Goal: Information Seeking & Learning: Learn about a topic

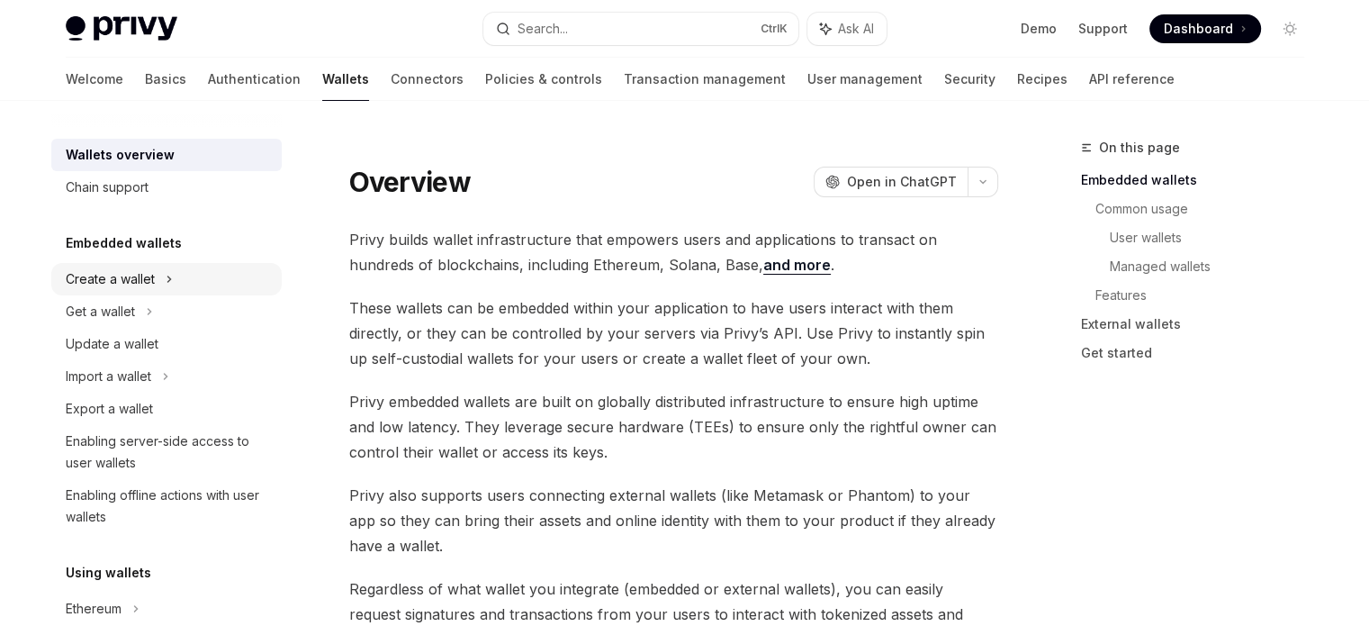
click at [166, 282] on icon at bounding box center [169, 279] width 7 height 22
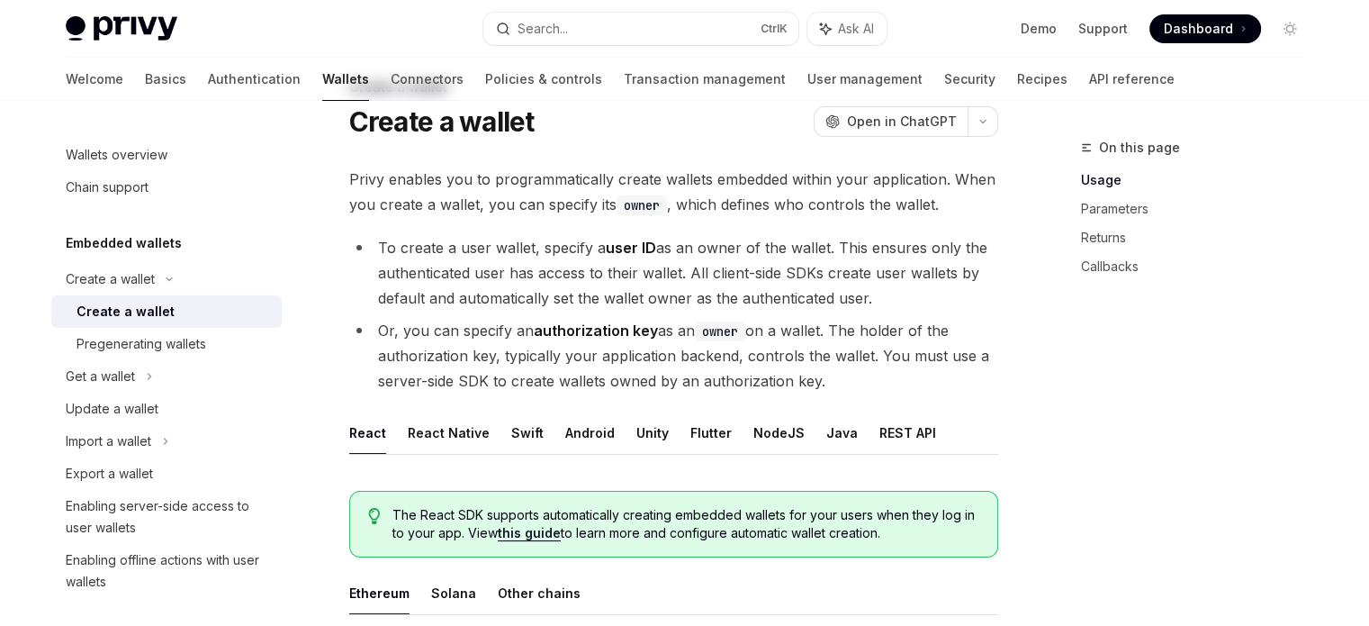
scroll to position [270, 0]
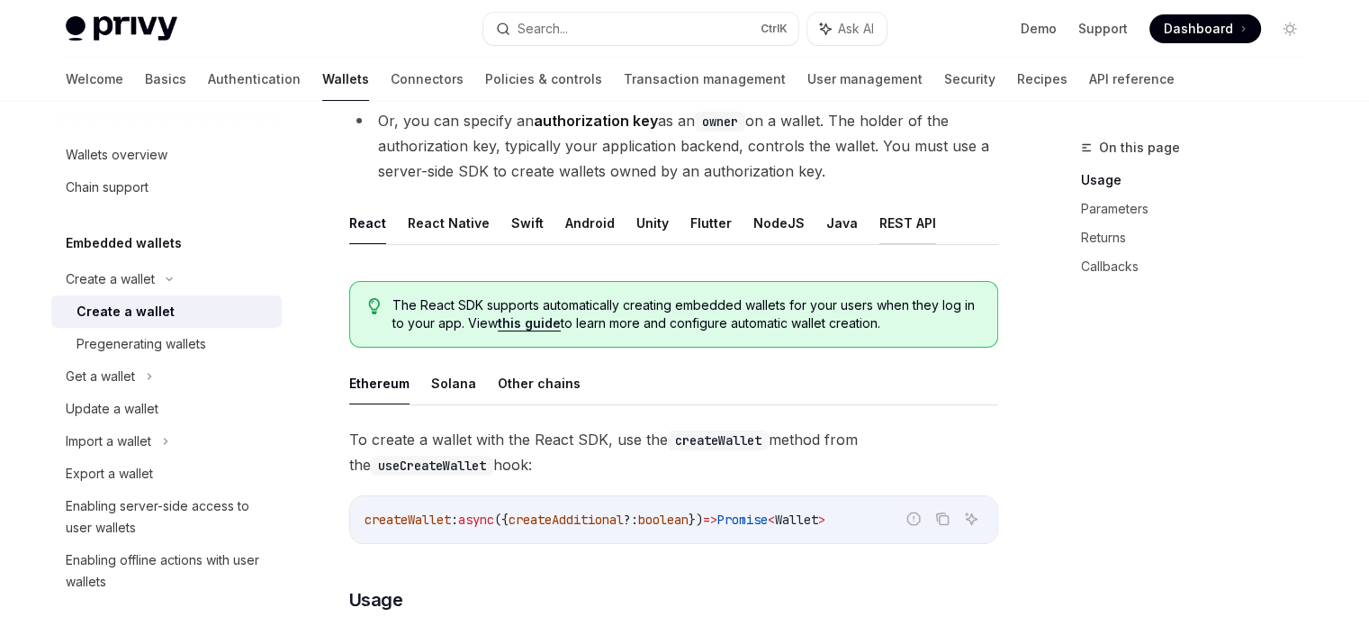
click at [910, 215] on button "REST API" at bounding box center [908, 223] width 57 height 42
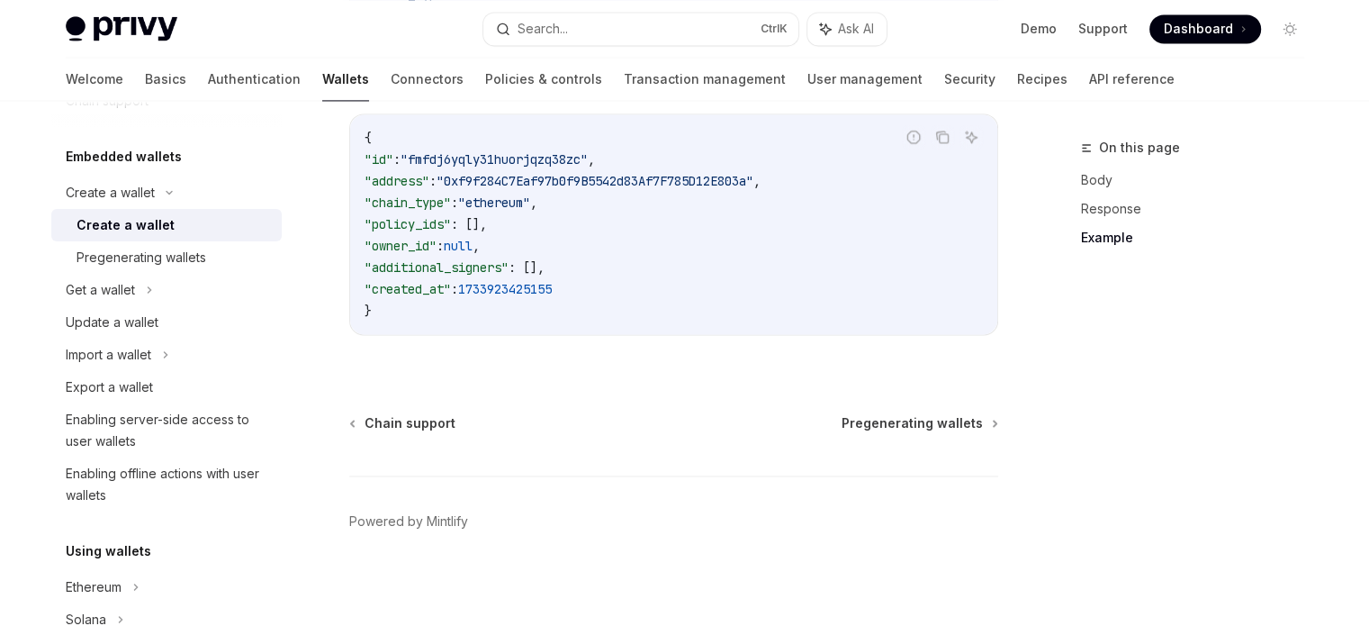
scroll to position [90, 0]
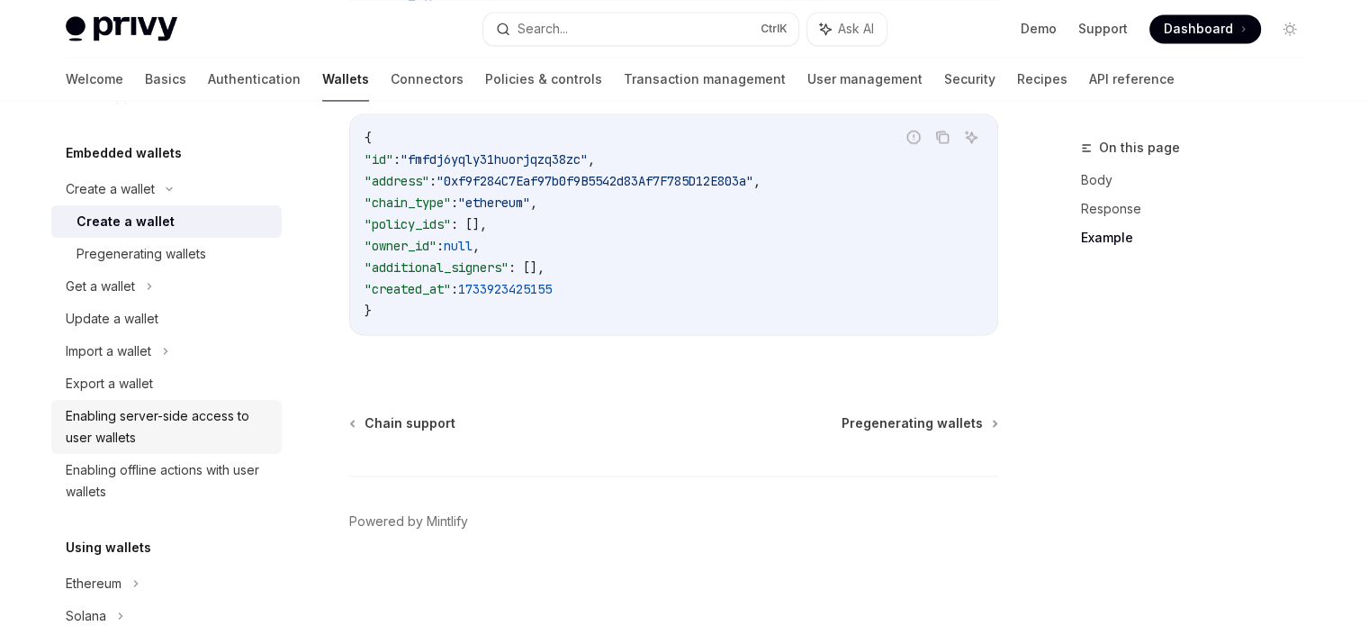
click at [167, 405] on div "Enabling server-side access to user wallets" at bounding box center [168, 426] width 205 height 43
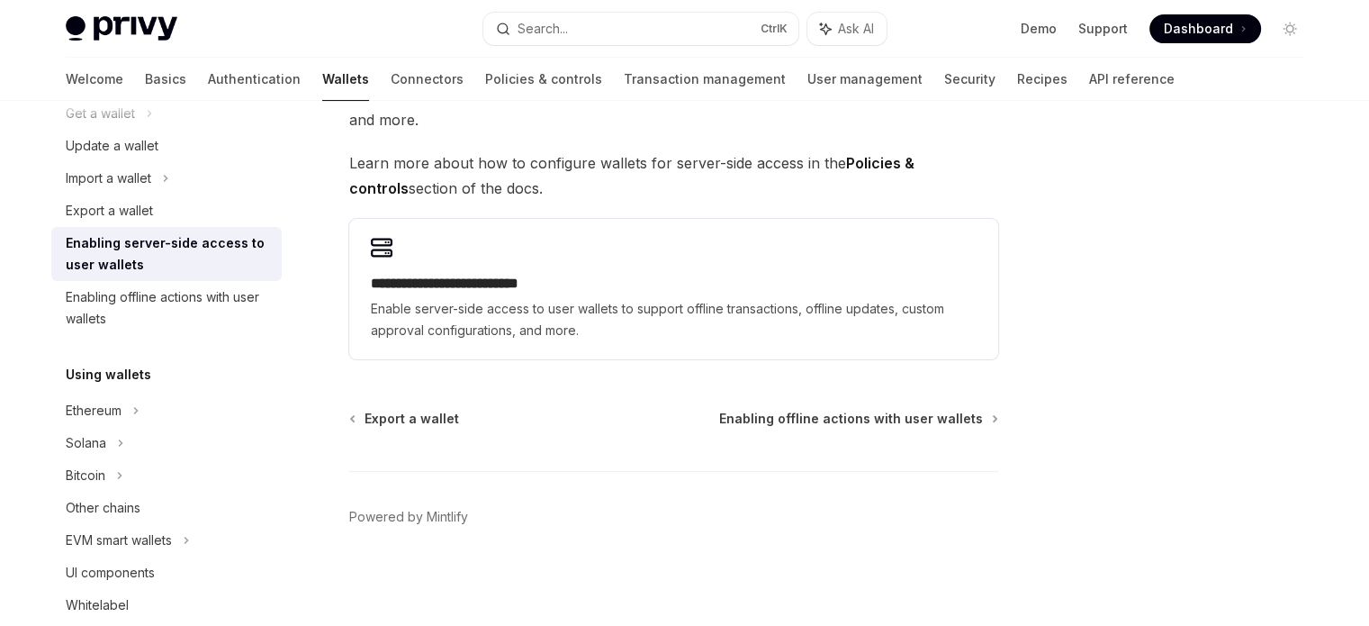
scroll to position [270, 0]
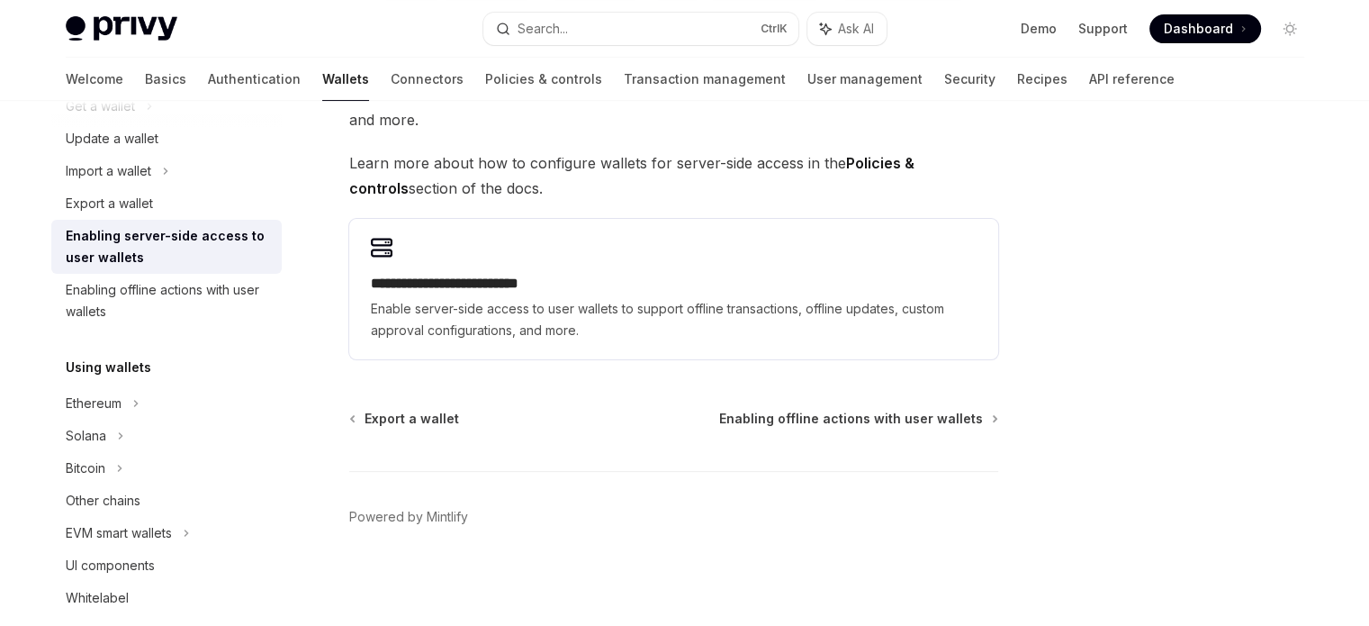
click at [198, 373] on div "Using wallets" at bounding box center [166, 368] width 230 height 22
click at [133, 393] on icon at bounding box center [135, 404] width 7 height 22
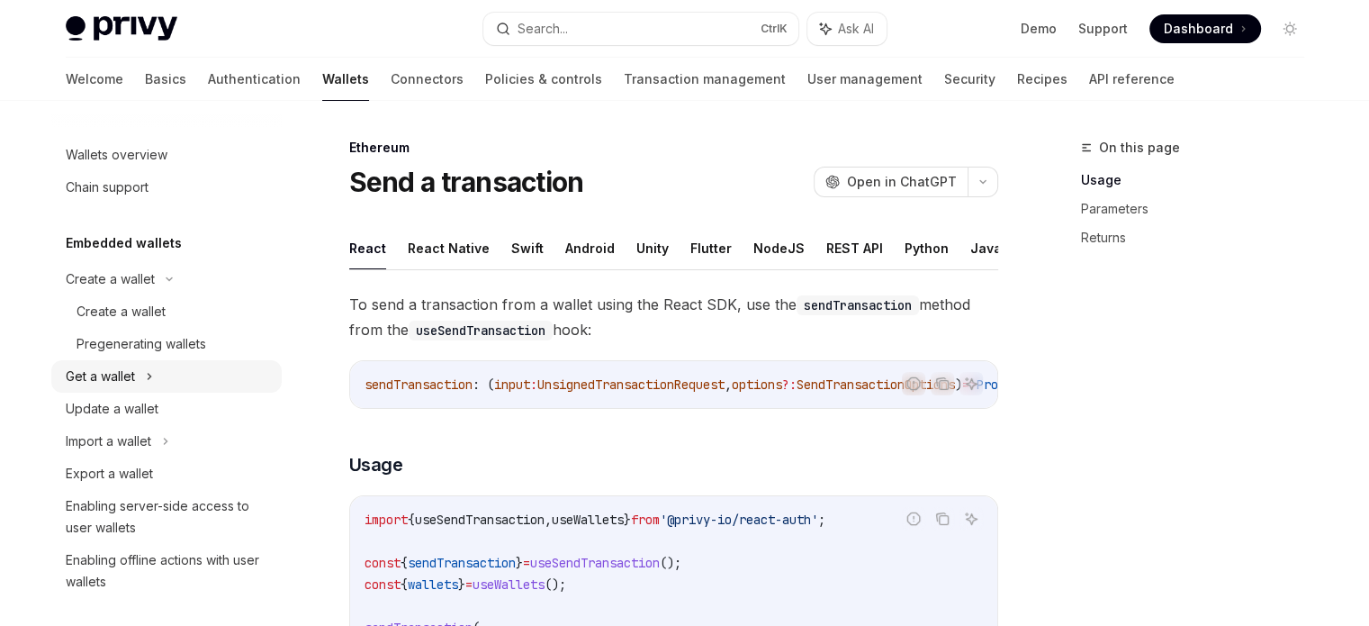
click at [167, 366] on div "Get a wallet" at bounding box center [166, 376] width 230 height 32
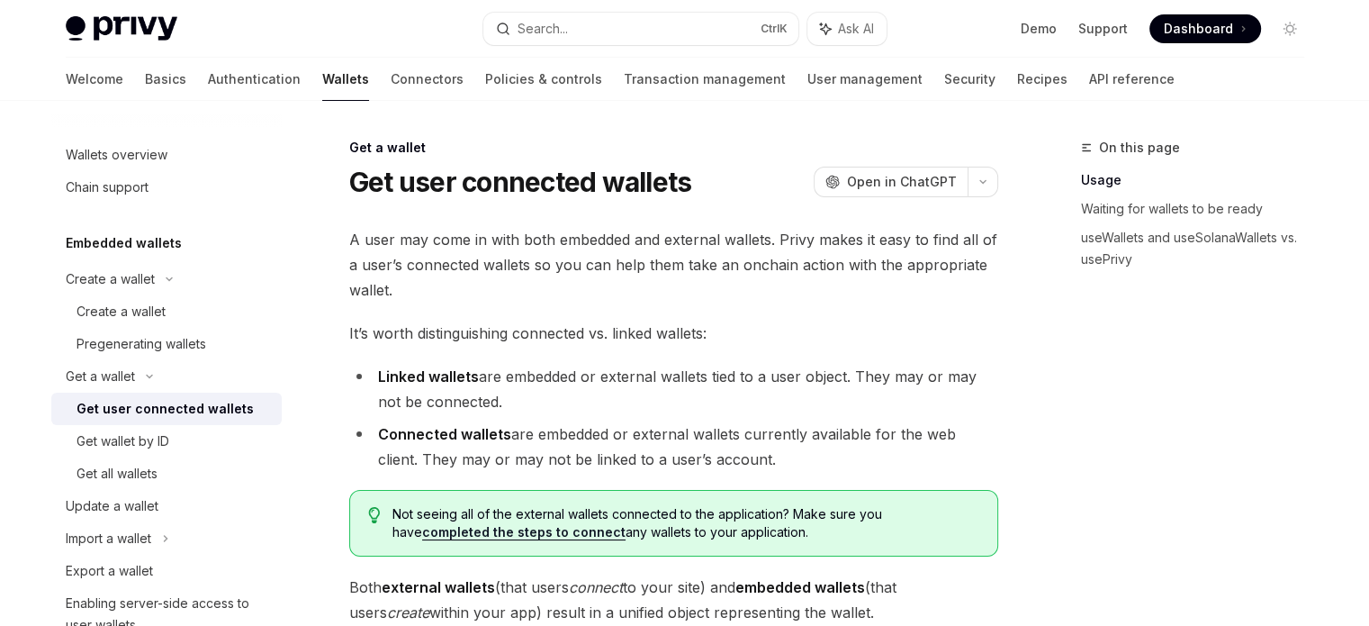
click at [122, 39] on img at bounding box center [122, 28] width 112 height 25
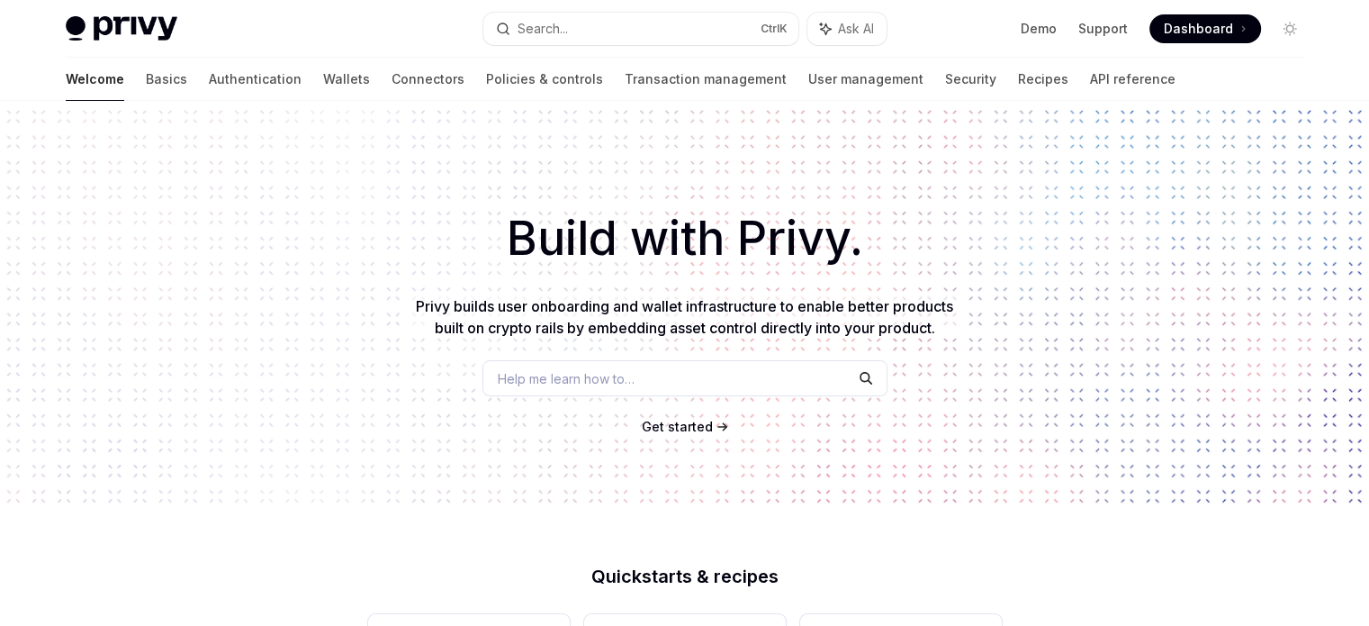
click at [200, 104] on div "Build with Privy. Privy builds user onboarding and wallet infrastructure to ena…" at bounding box center [684, 306] width 1369 height 411
click at [209, 86] on link "Authentication" at bounding box center [255, 79] width 93 height 43
type textarea "*"
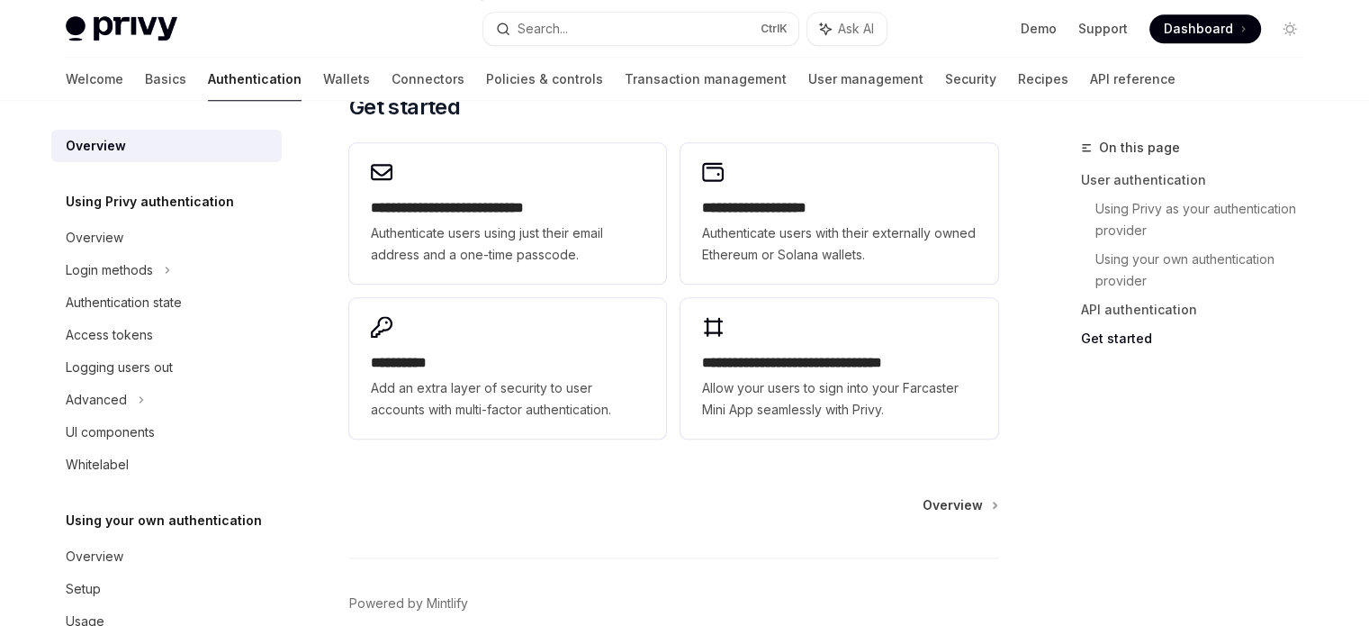
scroll to position [1542, 0]
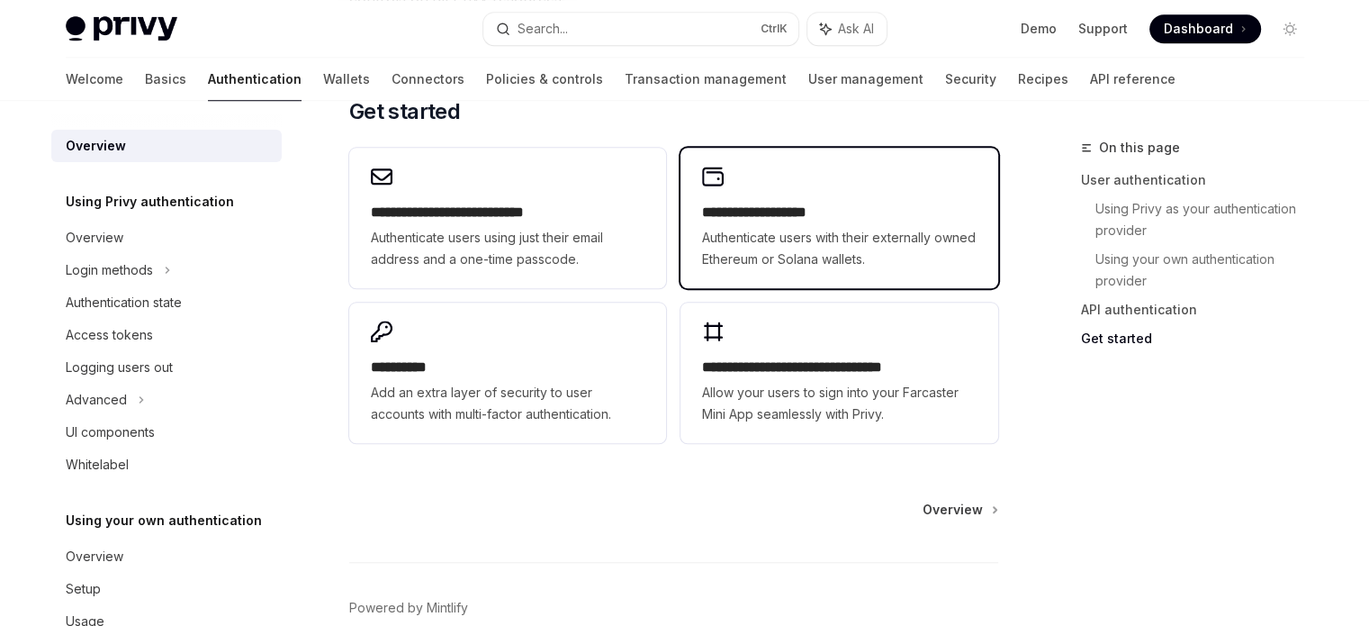
click at [743, 278] on div "**********" at bounding box center [839, 218] width 317 height 140
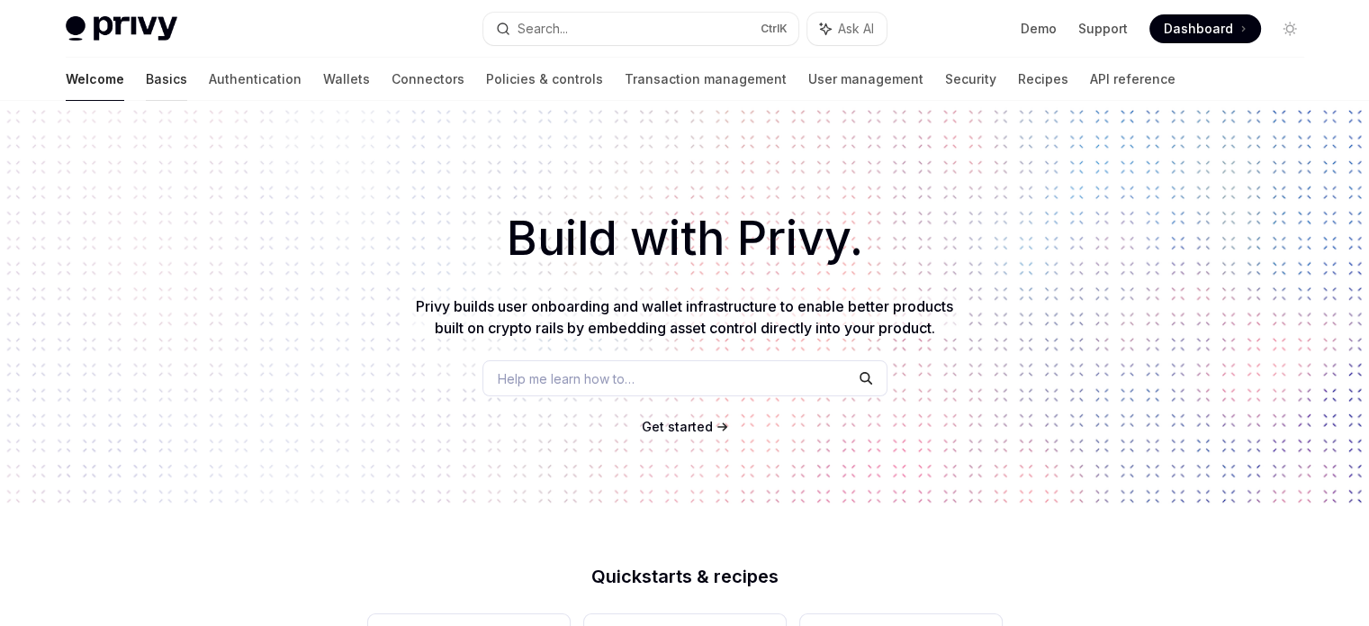
click at [146, 86] on link "Basics" at bounding box center [166, 79] width 41 height 43
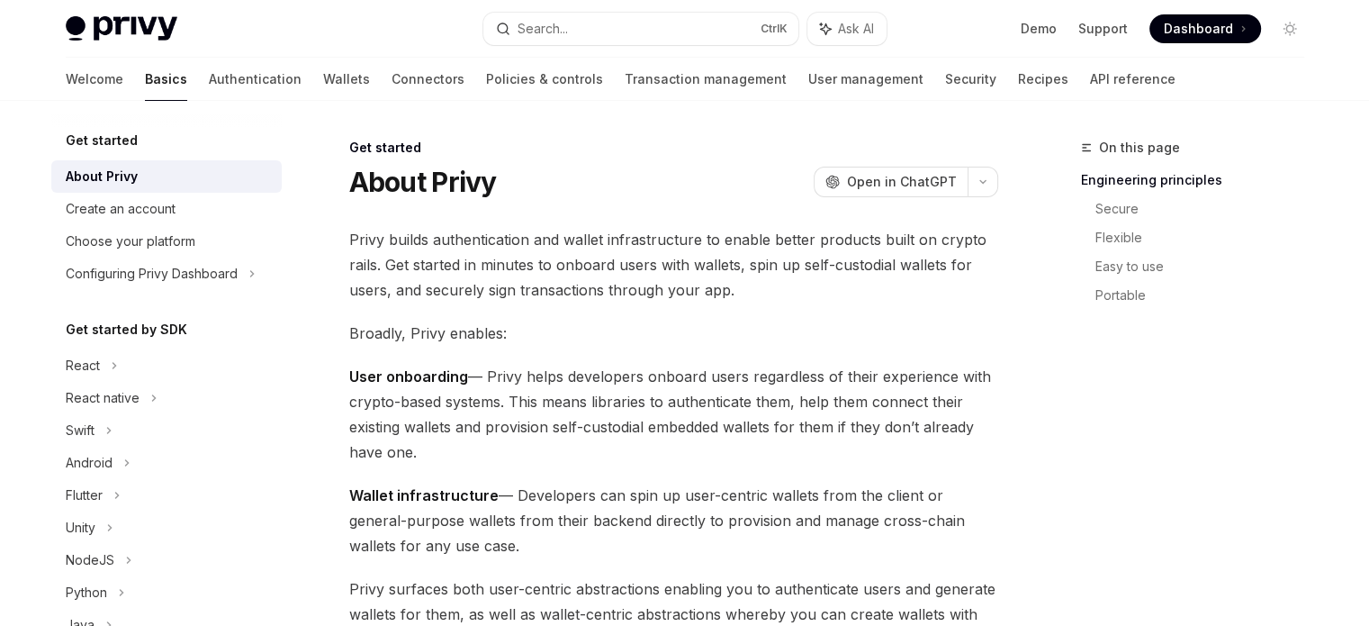
click at [145, 86] on link "Basics" at bounding box center [166, 79] width 42 height 43
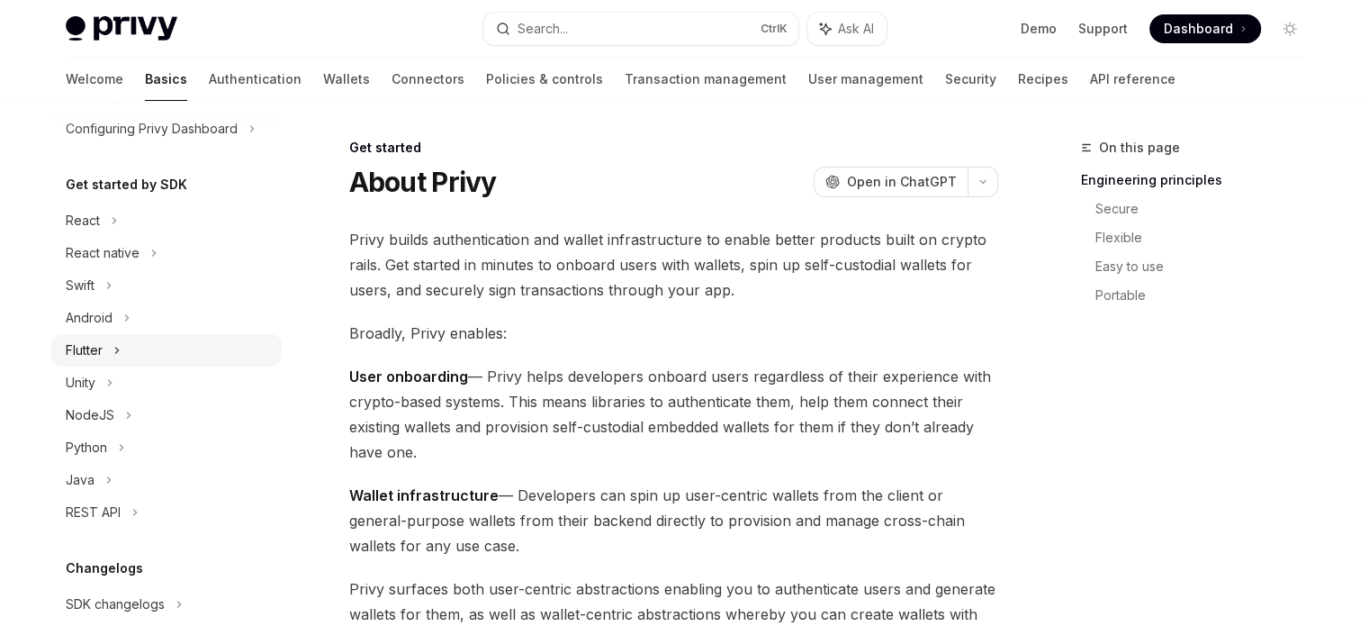
scroll to position [180, 0]
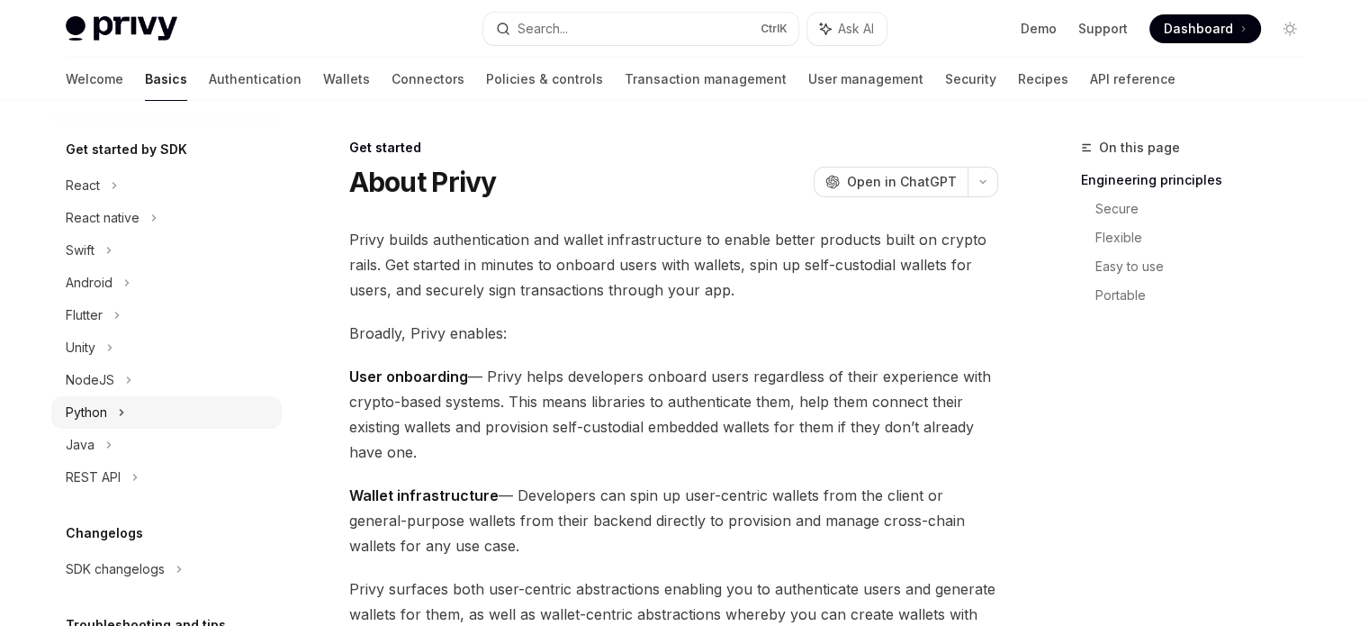
click at [140, 420] on div "Python" at bounding box center [166, 412] width 230 height 32
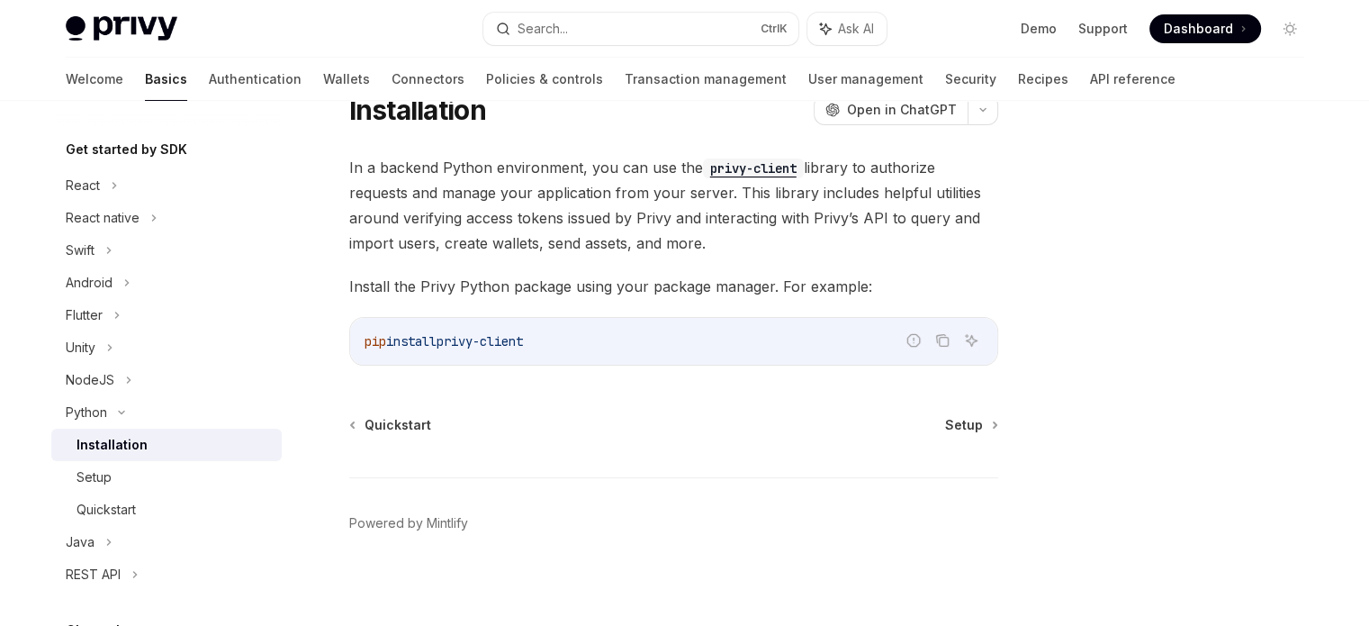
scroll to position [78, 0]
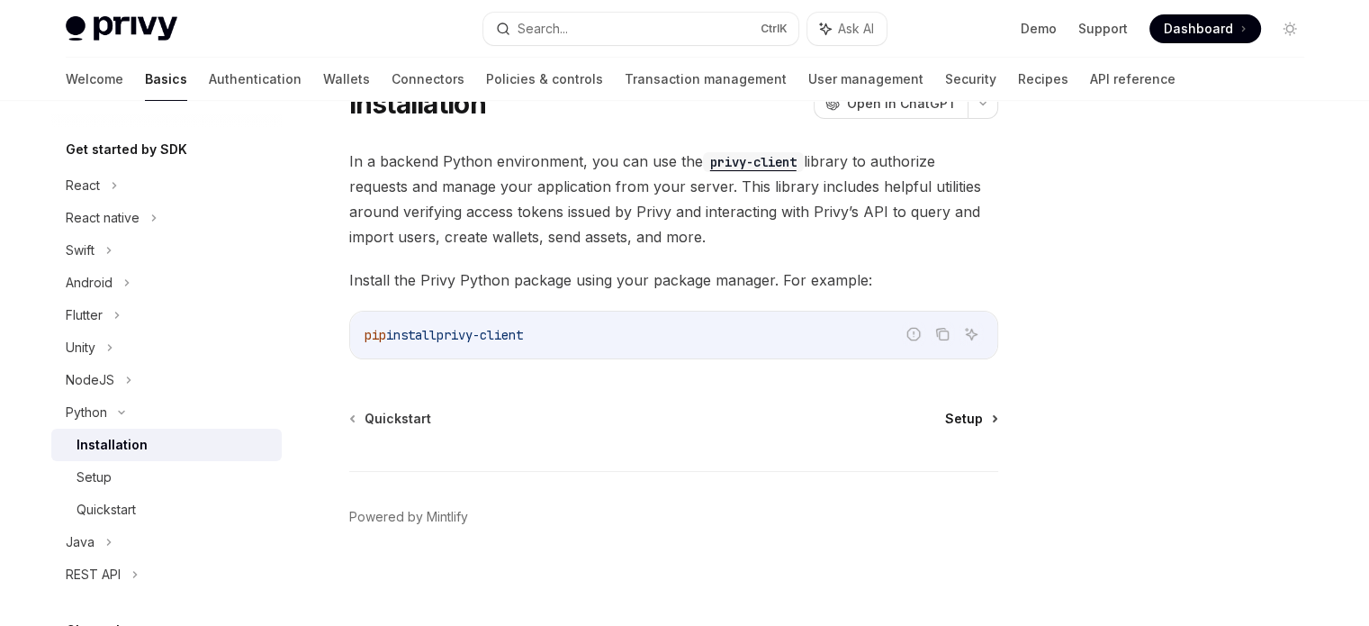
click at [980, 423] on span "Setup" at bounding box center [964, 419] width 38 height 18
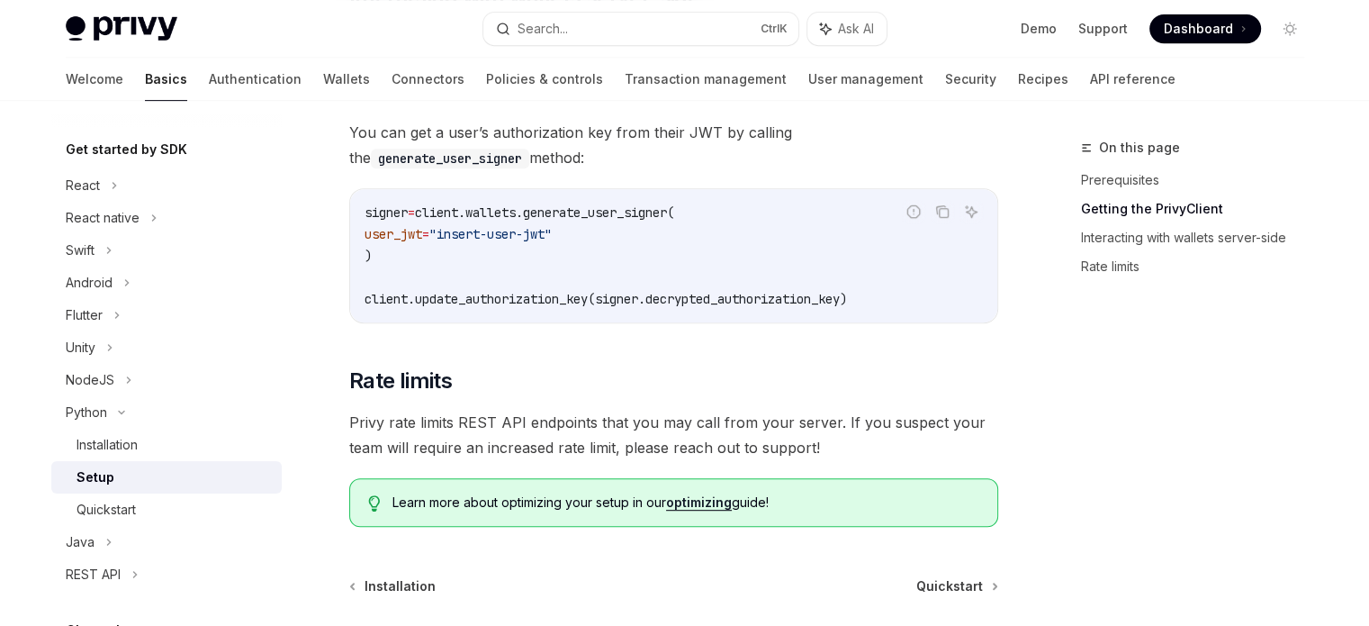
scroll to position [889, 0]
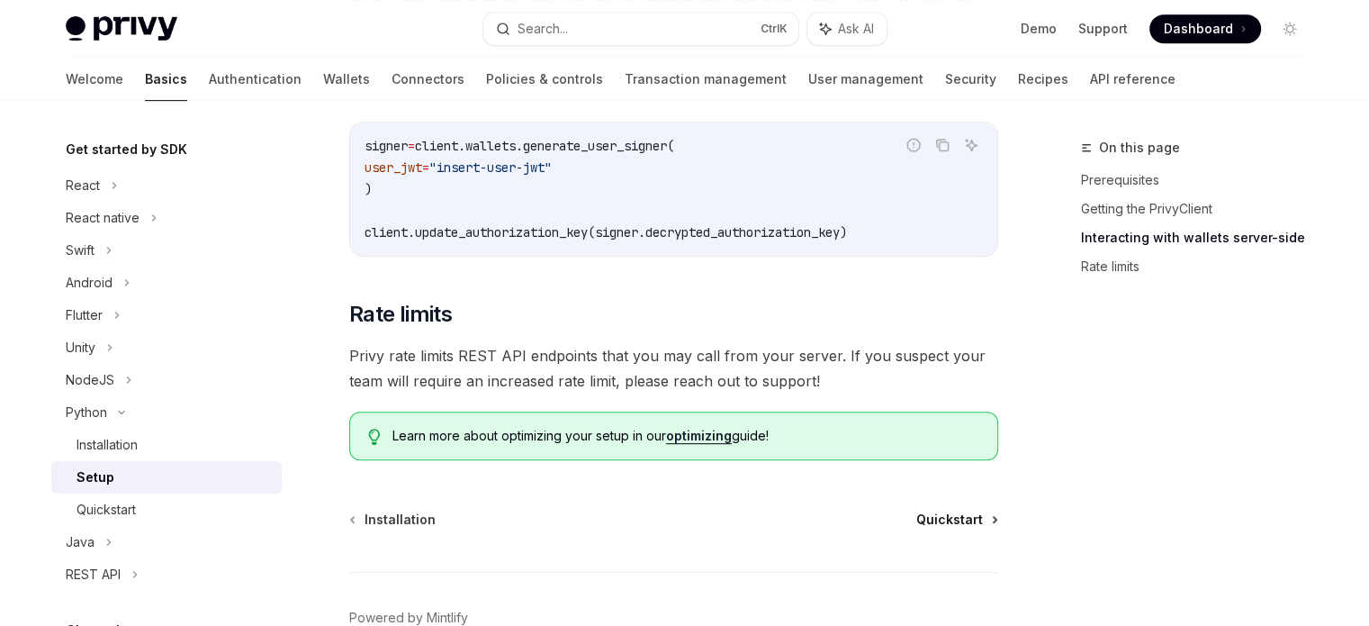
click at [972, 519] on span "Quickstart" at bounding box center [950, 520] width 67 height 18
type textarea "*"
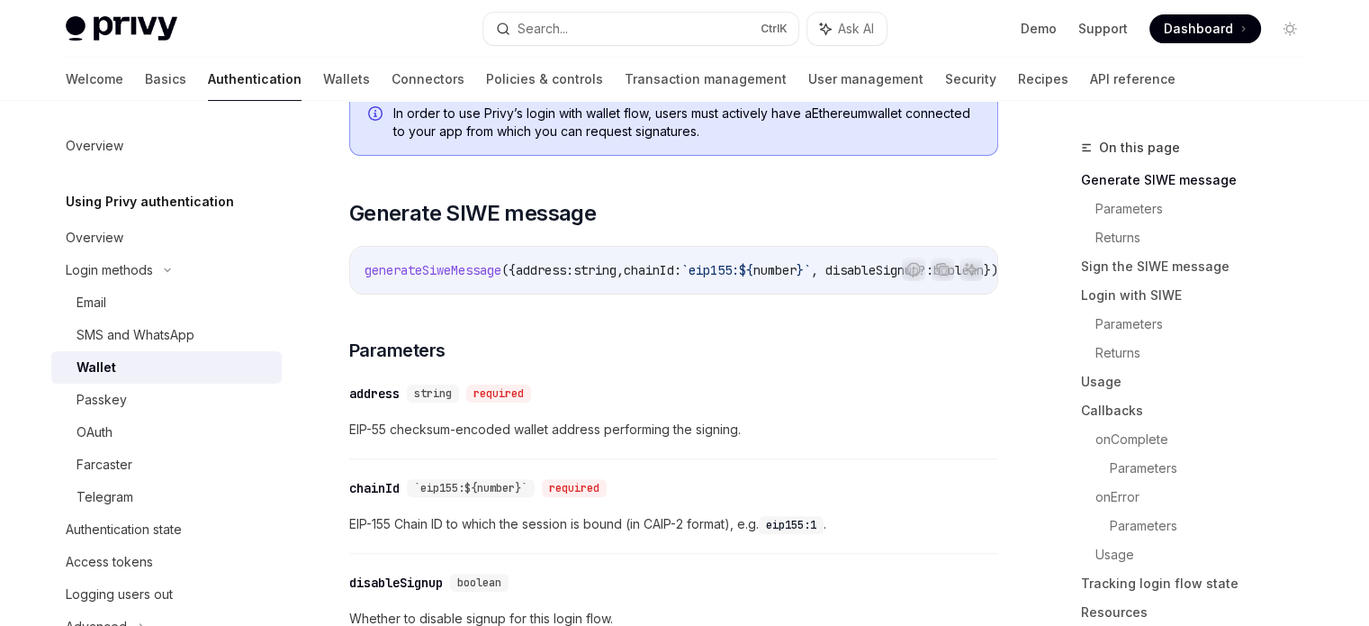
scroll to position [90, 0]
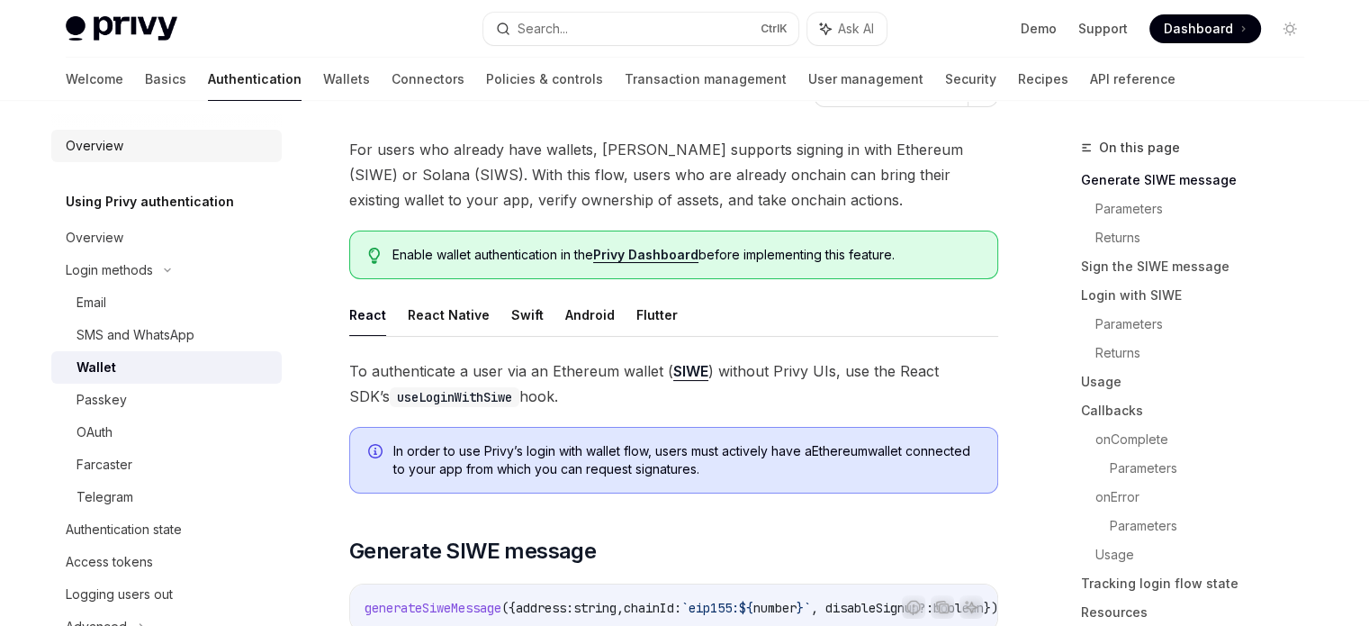
click at [130, 150] on div "Overview" at bounding box center [168, 146] width 205 height 22
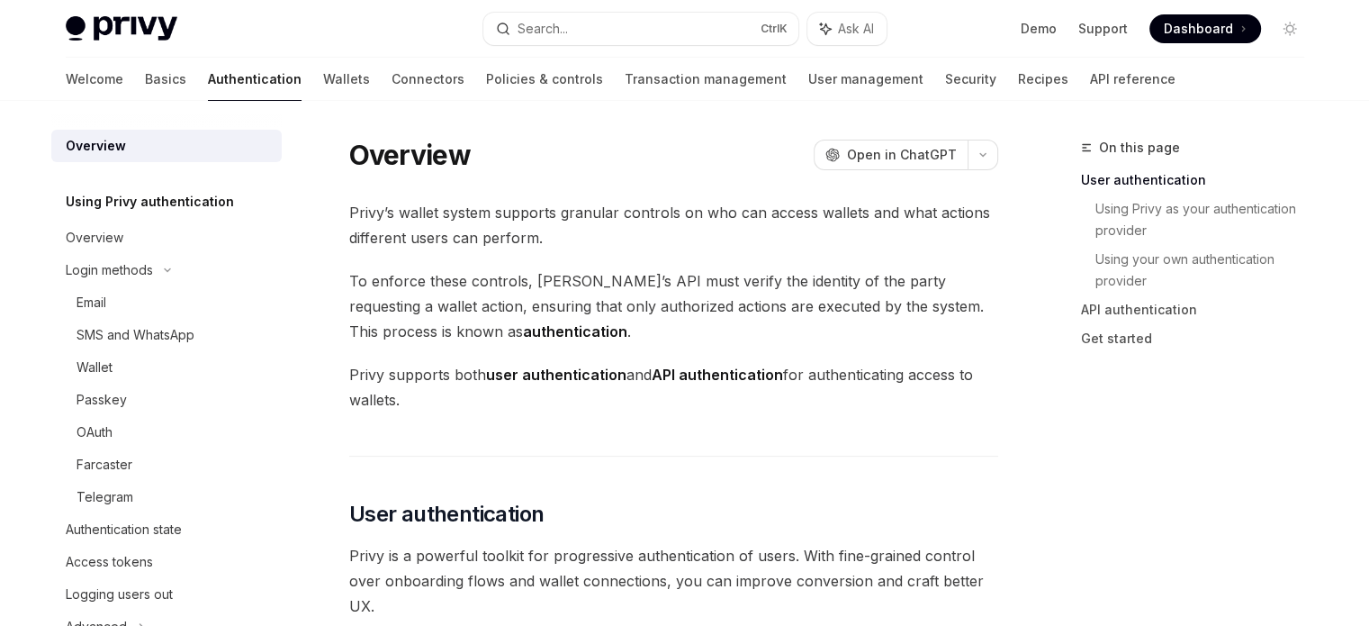
scroll to position [1441, 0]
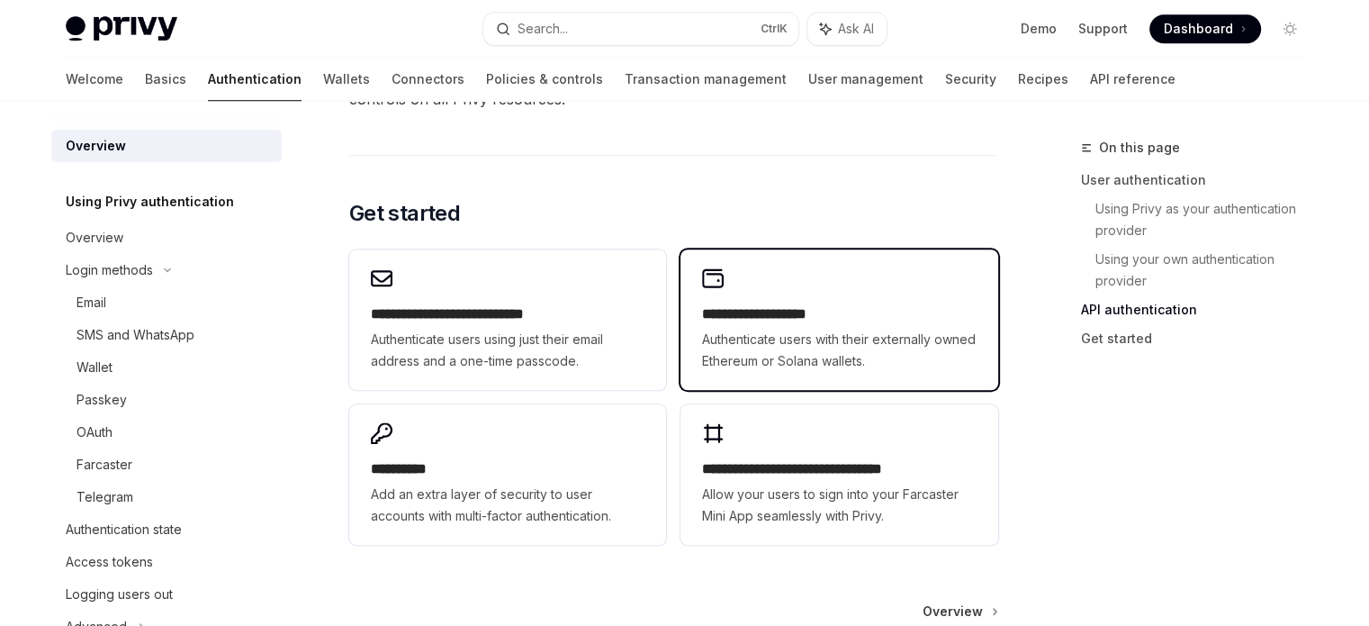
click at [732, 316] on h2 "**********" at bounding box center [839, 314] width 274 height 22
type textarea "*"
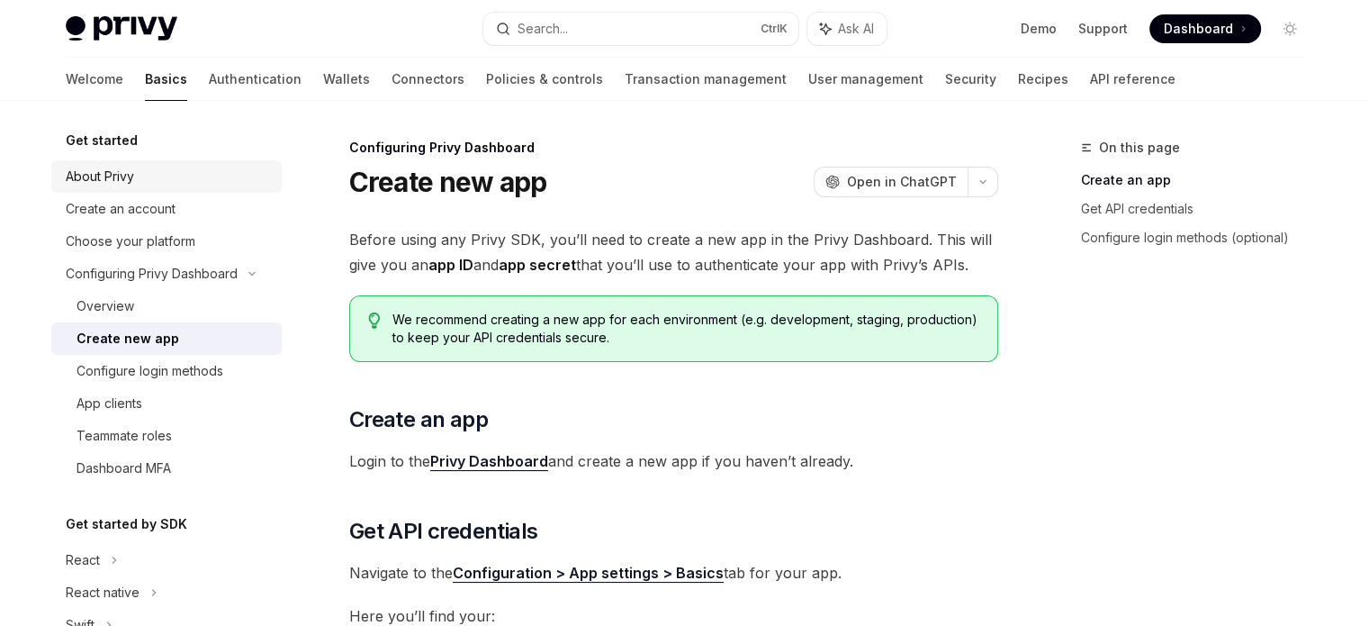
click at [124, 176] on div "About Privy" at bounding box center [100, 177] width 68 height 22
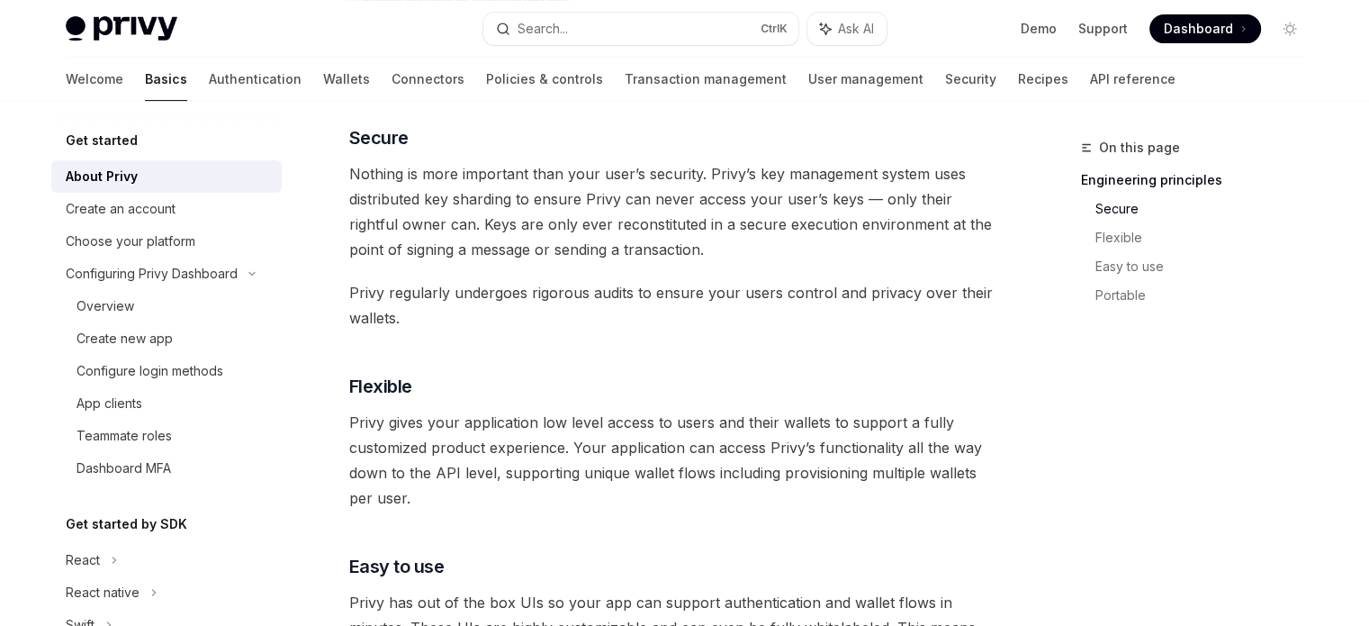
scroll to position [720, 0]
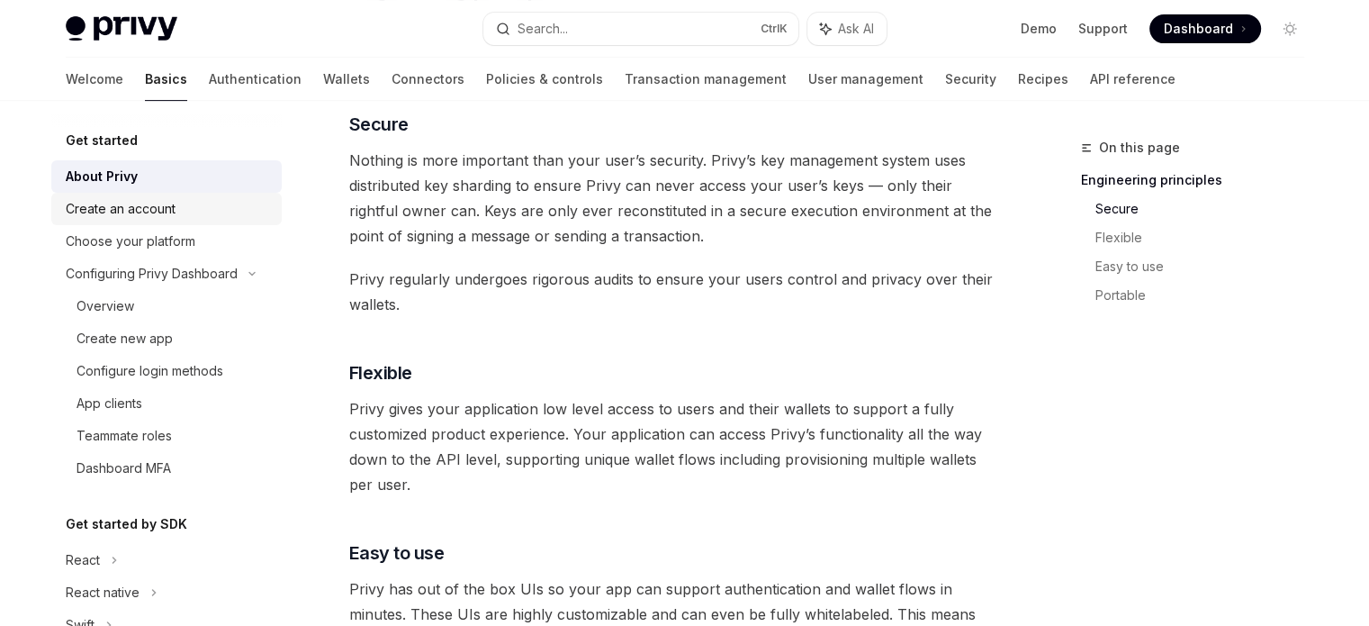
click at [105, 200] on div "Create an account" at bounding box center [121, 209] width 110 height 22
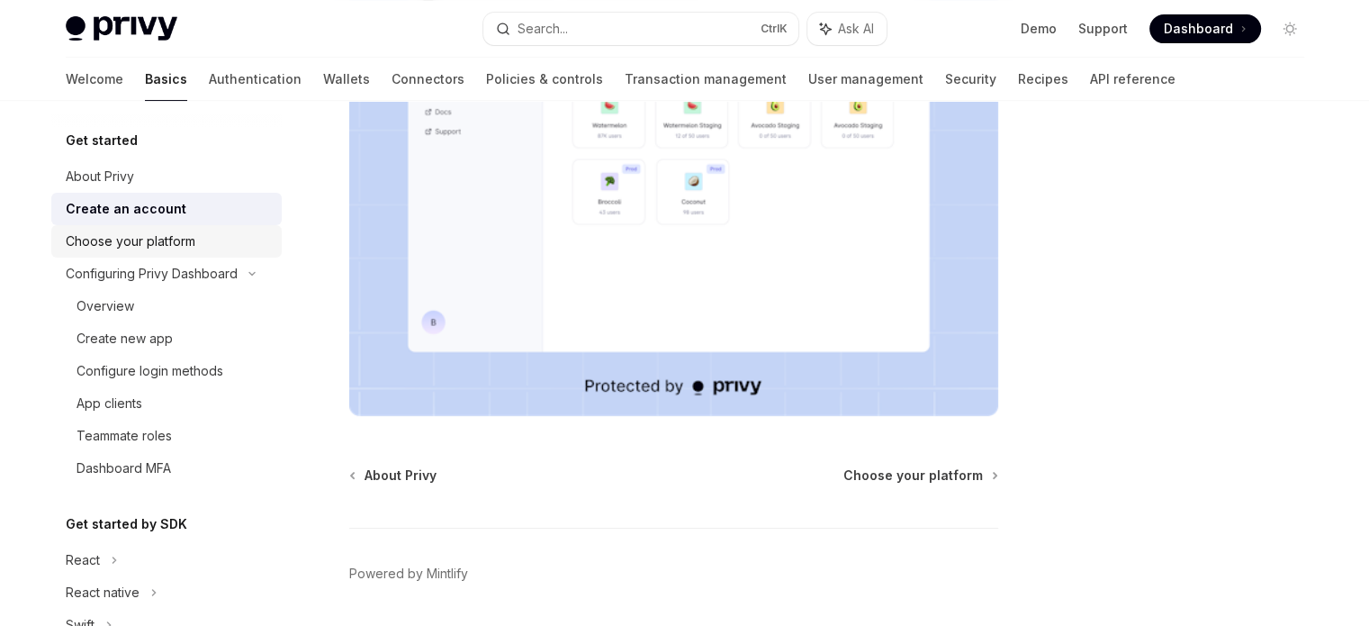
scroll to position [450, 0]
click at [172, 233] on div "Choose your platform" at bounding box center [131, 241] width 130 height 22
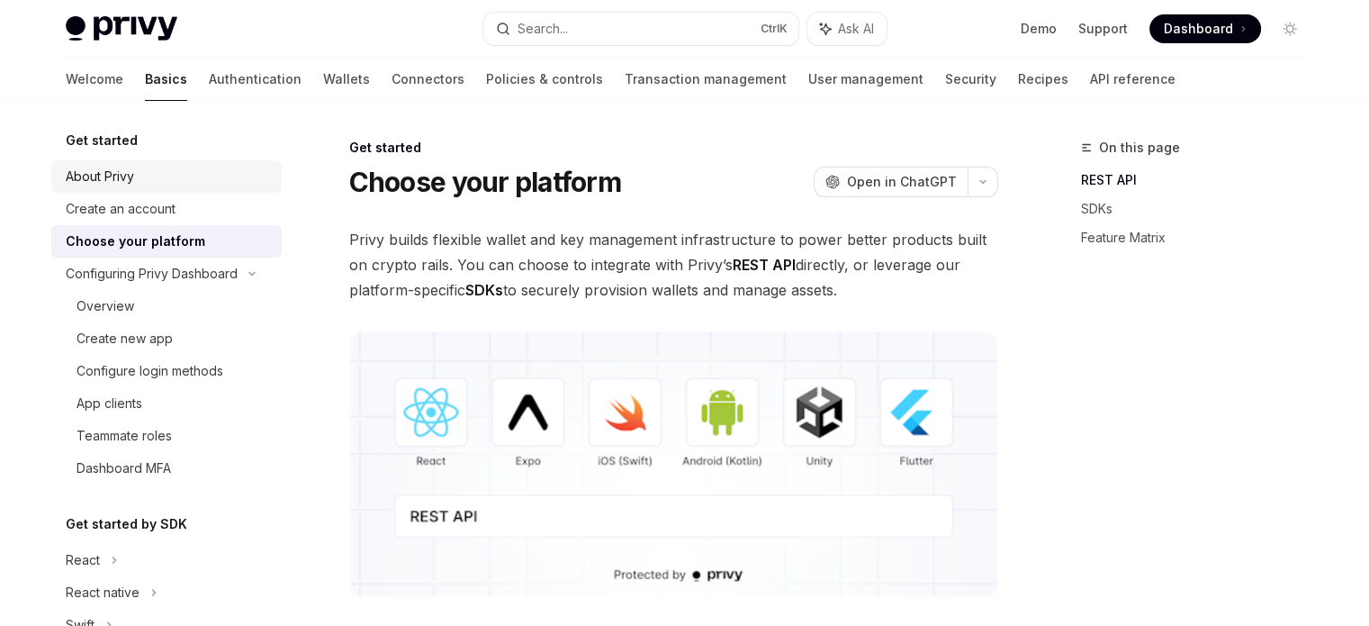
click at [176, 185] on div "About Privy" at bounding box center [168, 177] width 205 height 22
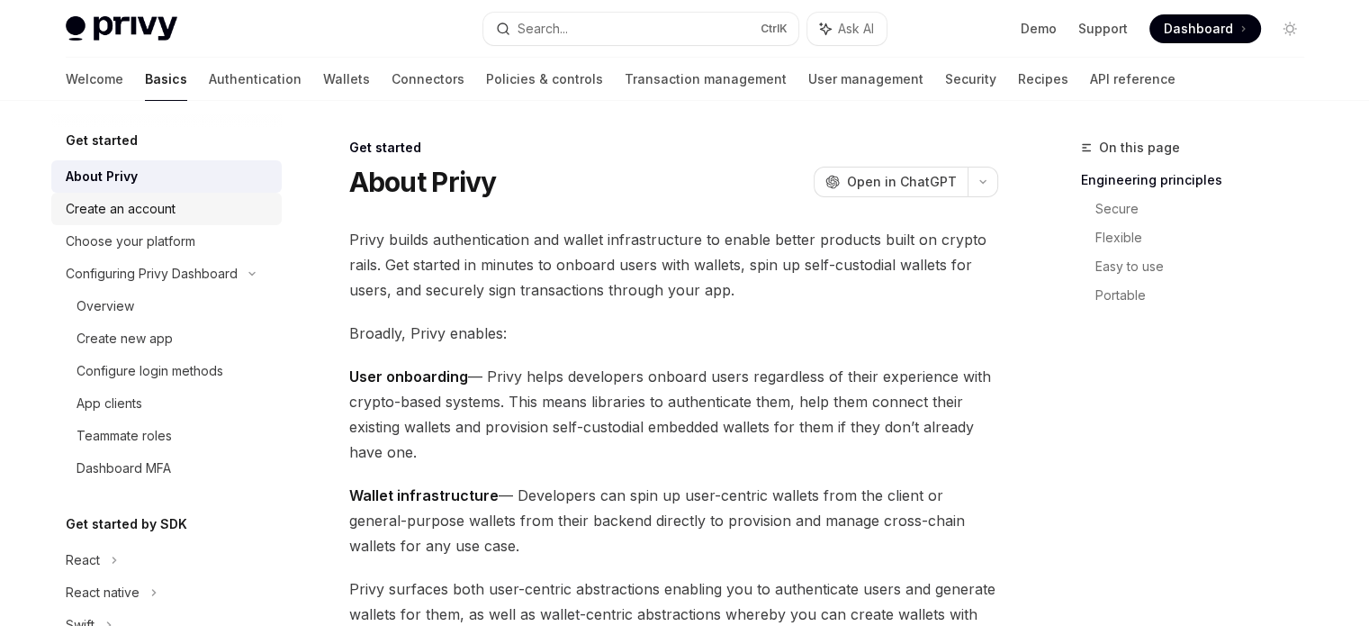
click at [200, 198] on div "Create an account" at bounding box center [168, 209] width 205 height 22
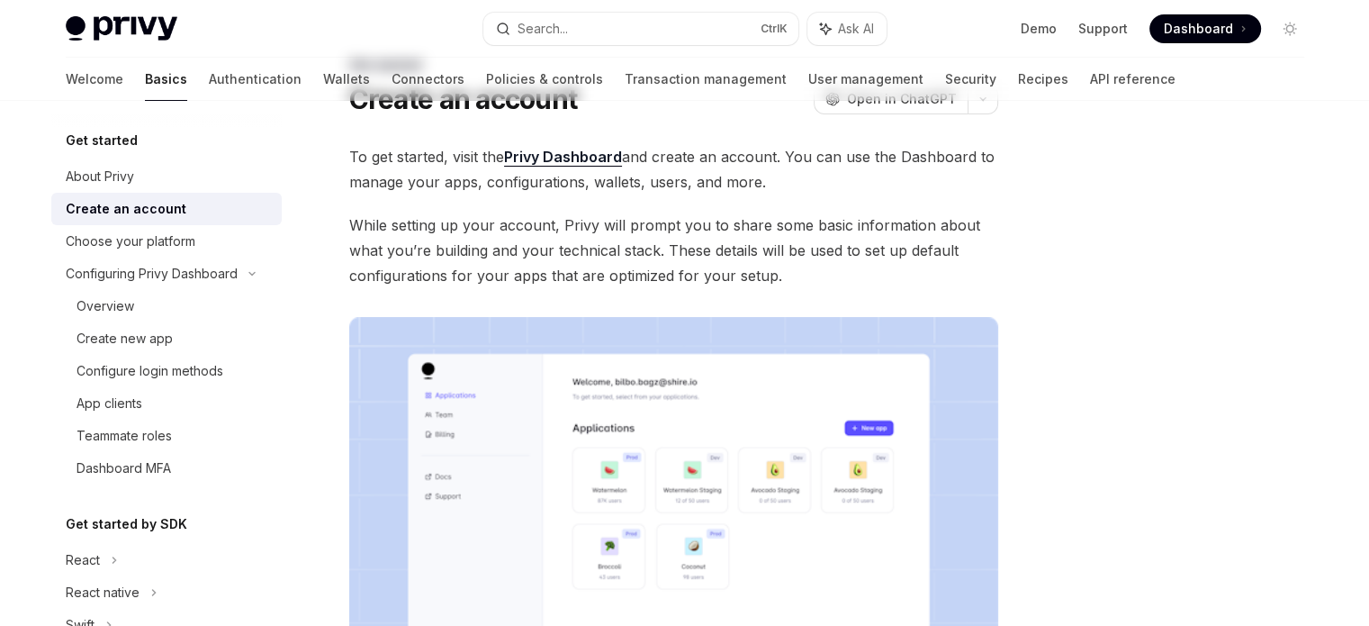
scroll to position [90, 0]
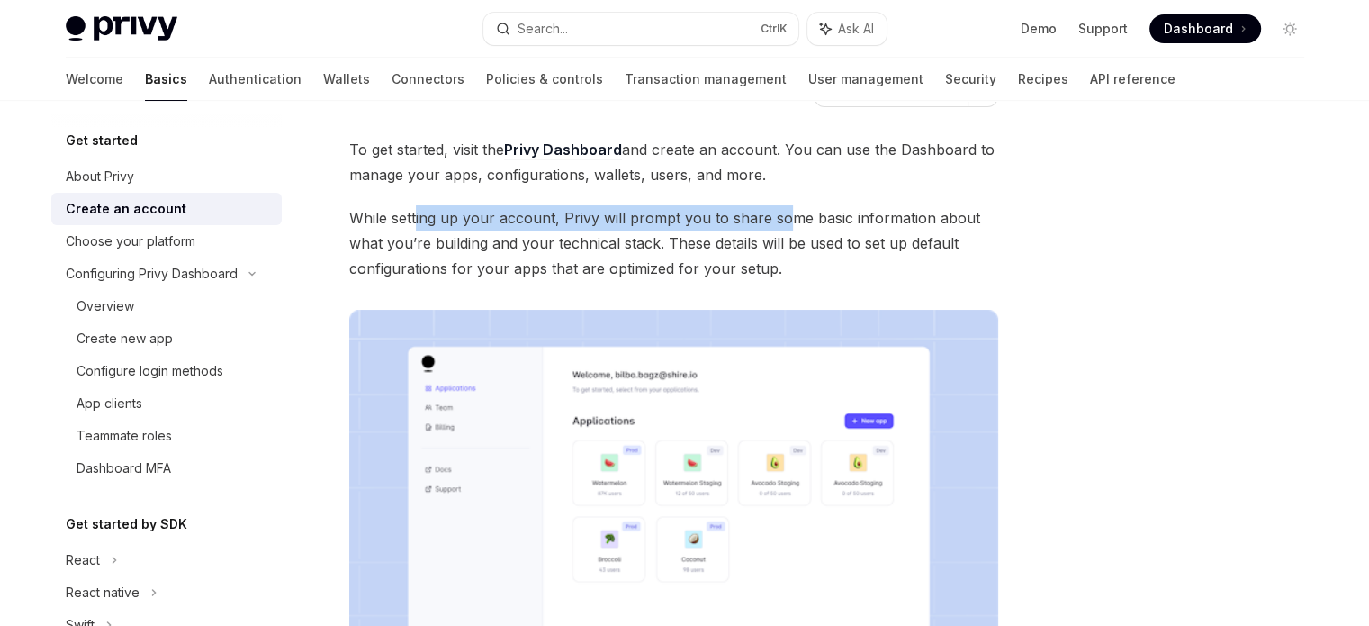
drag, startPoint x: 414, startPoint y: 219, endPoint x: 793, endPoint y: 204, distance: 379.3
click at [790, 205] on span "While setting up your account, Privy will prompt you to share some basic inform…" at bounding box center [673, 243] width 649 height 76
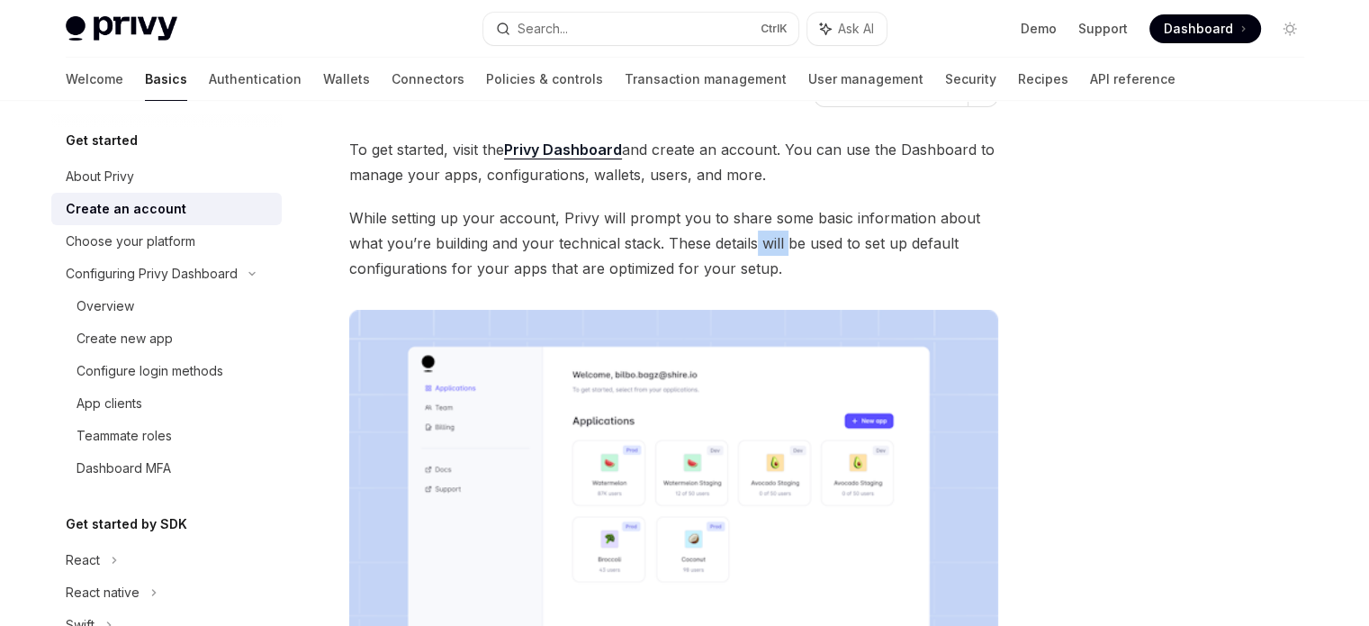
drag, startPoint x: 755, startPoint y: 235, endPoint x: 951, endPoint y: 236, distance: 195.4
click at [929, 235] on span "While setting up your account, Privy will prompt you to share some basic inform…" at bounding box center [673, 243] width 649 height 76
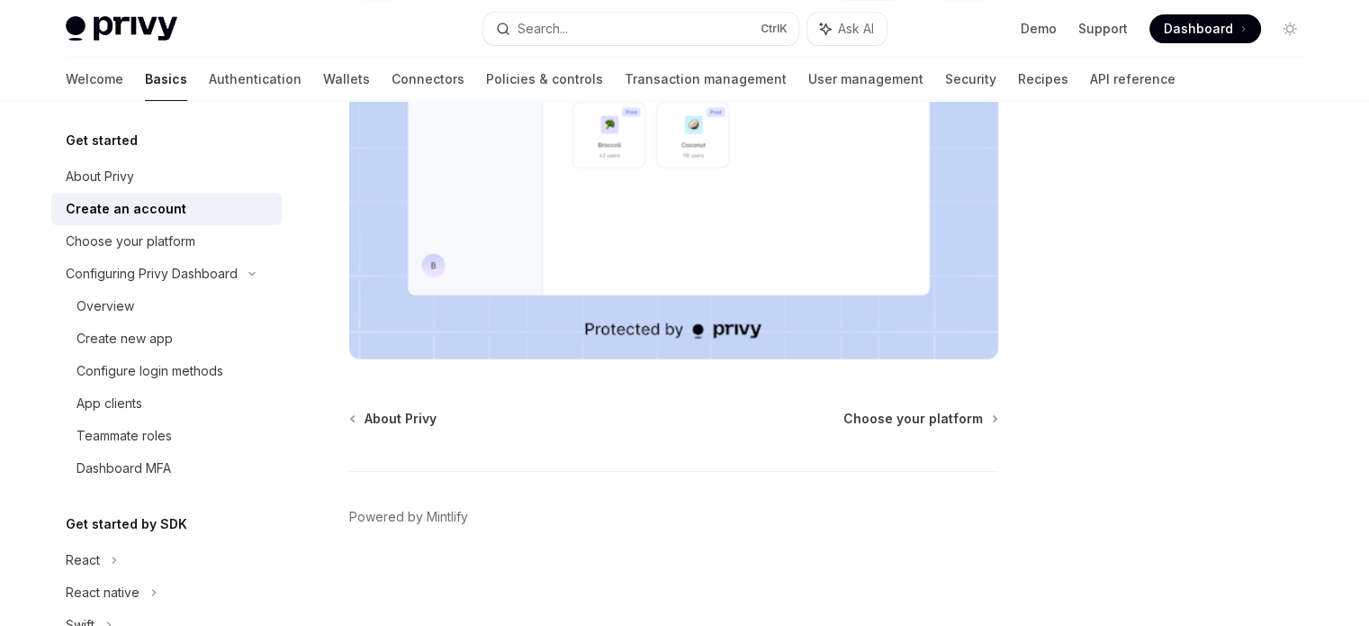
scroll to position [54, 0]
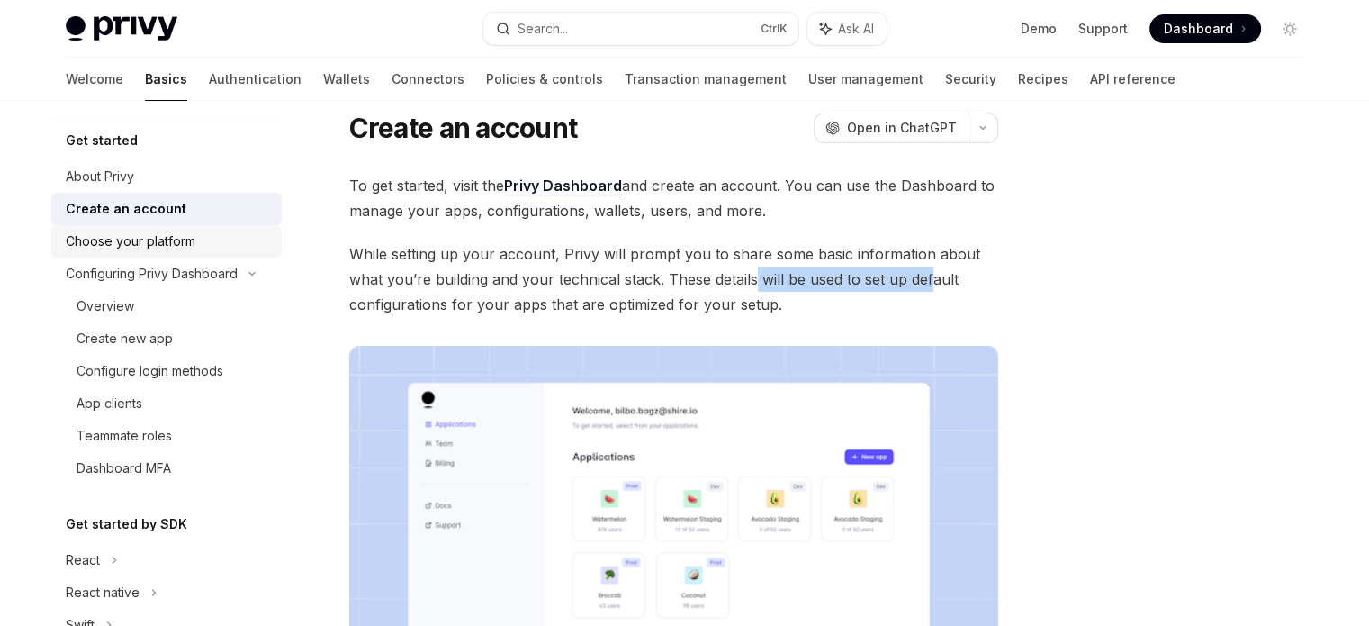
click at [165, 240] on div "Choose your platform" at bounding box center [131, 241] width 130 height 22
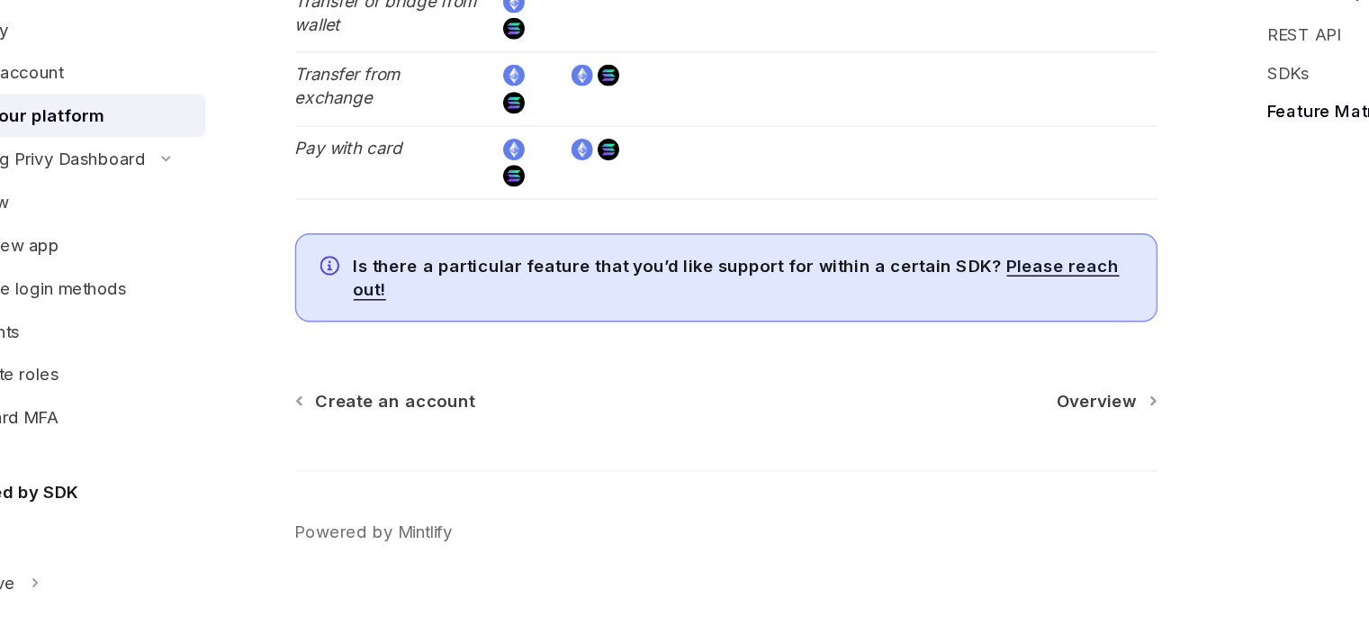
scroll to position [3513, 0]
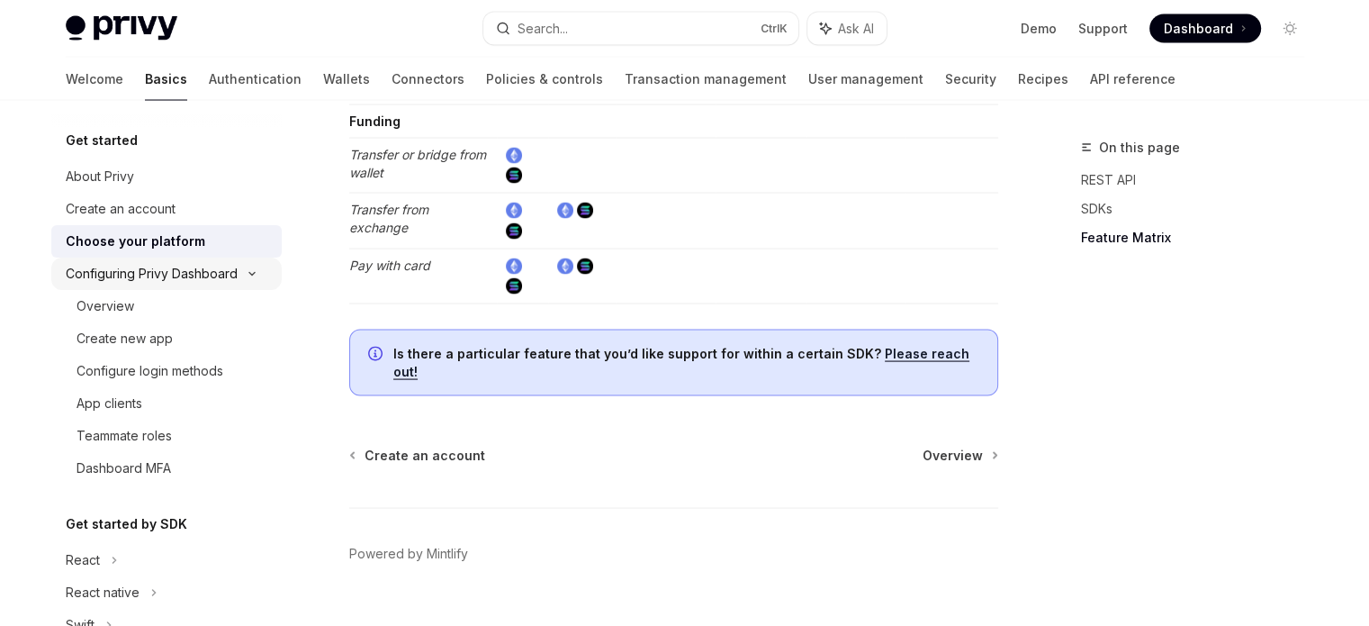
click at [193, 279] on div "Configuring Privy Dashboard" at bounding box center [152, 274] width 172 height 22
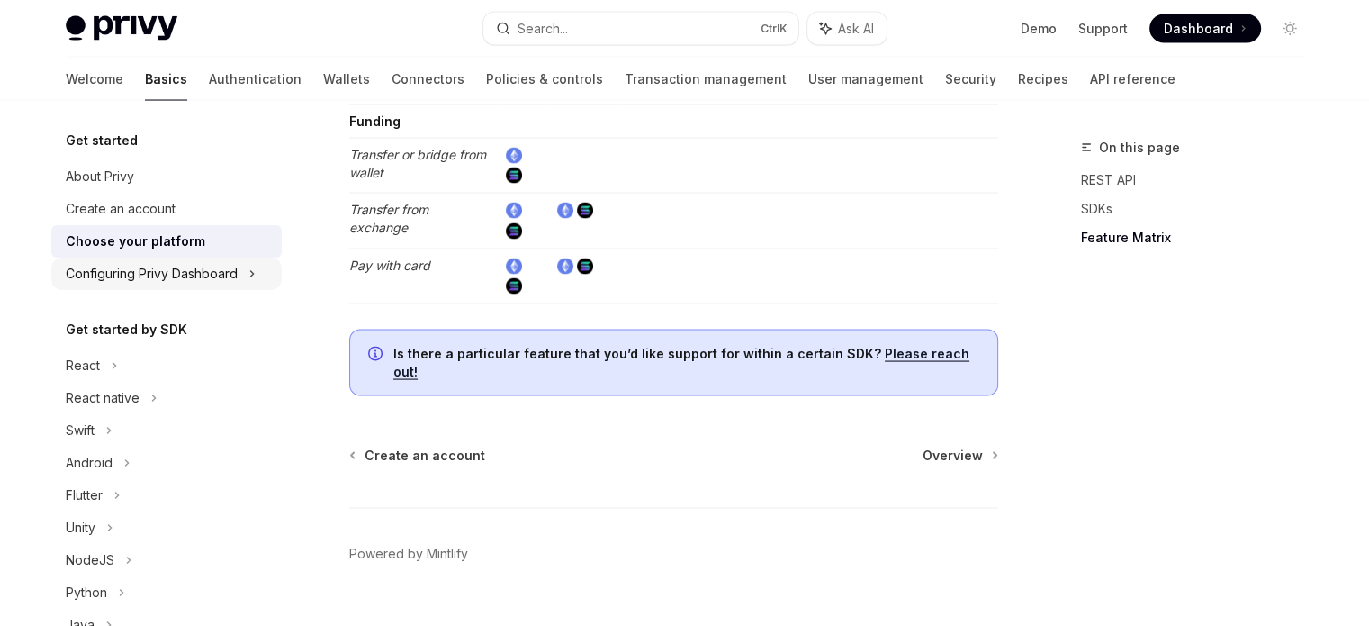
click at [193, 279] on div "Configuring Privy Dashboard" at bounding box center [152, 274] width 172 height 22
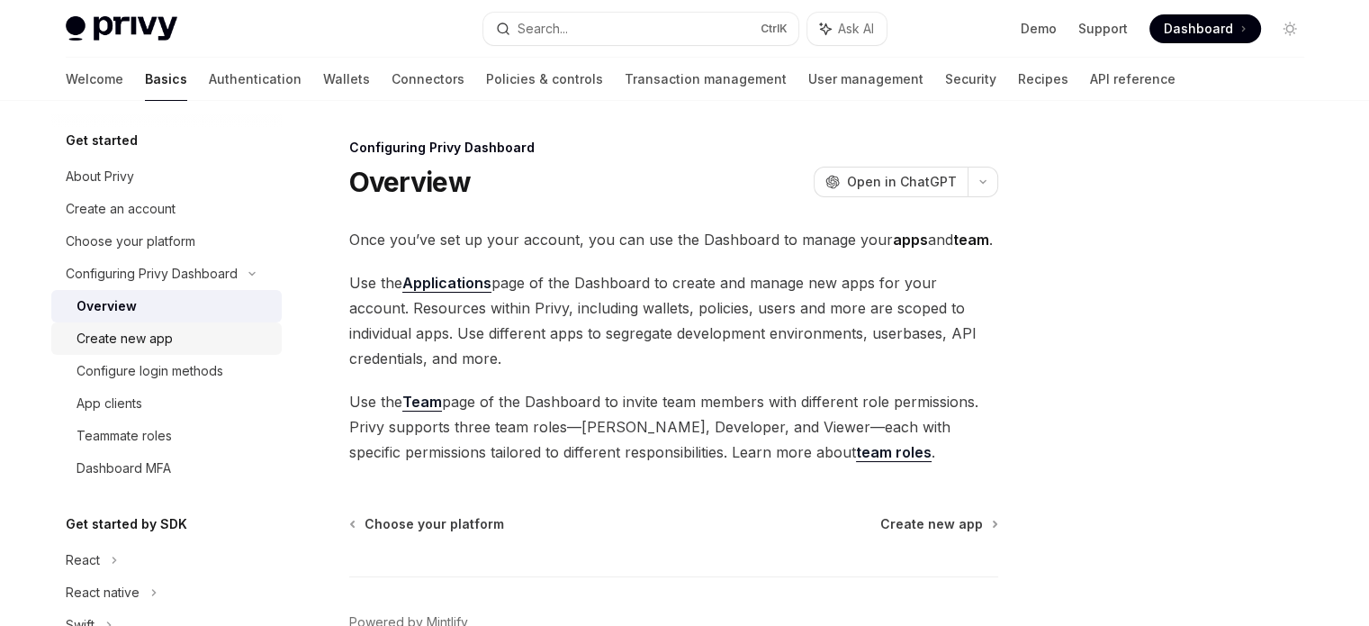
click at [161, 325] on link "Create new app" at bounding box center [166, 338] width 230 height 32
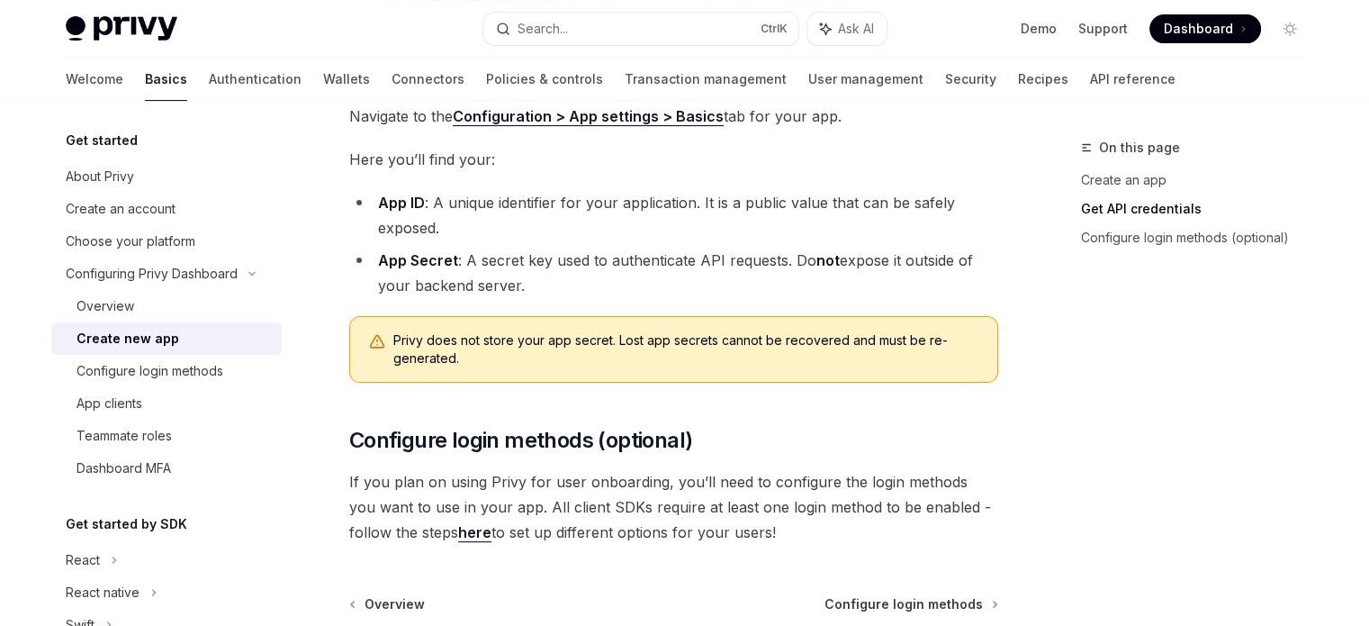
scroll to position [450, 0]
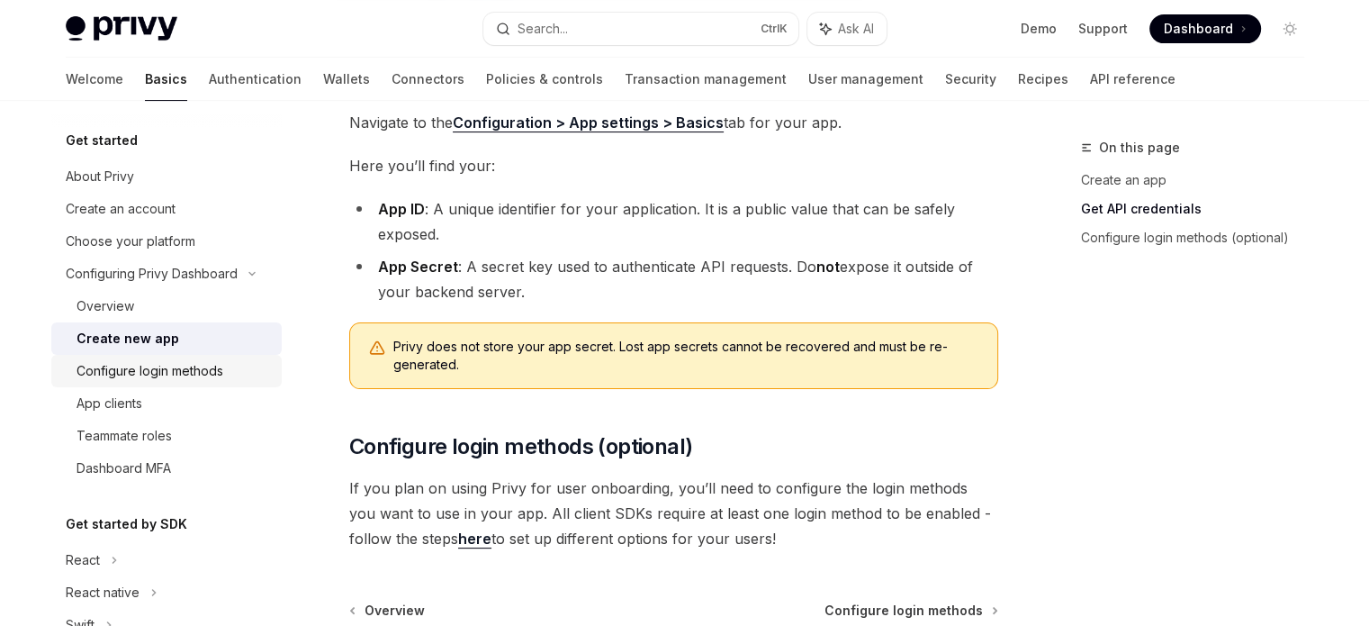
click at [212, 357] on link "Configure login methods" at bounding box center [166, 371] width 230 height 32
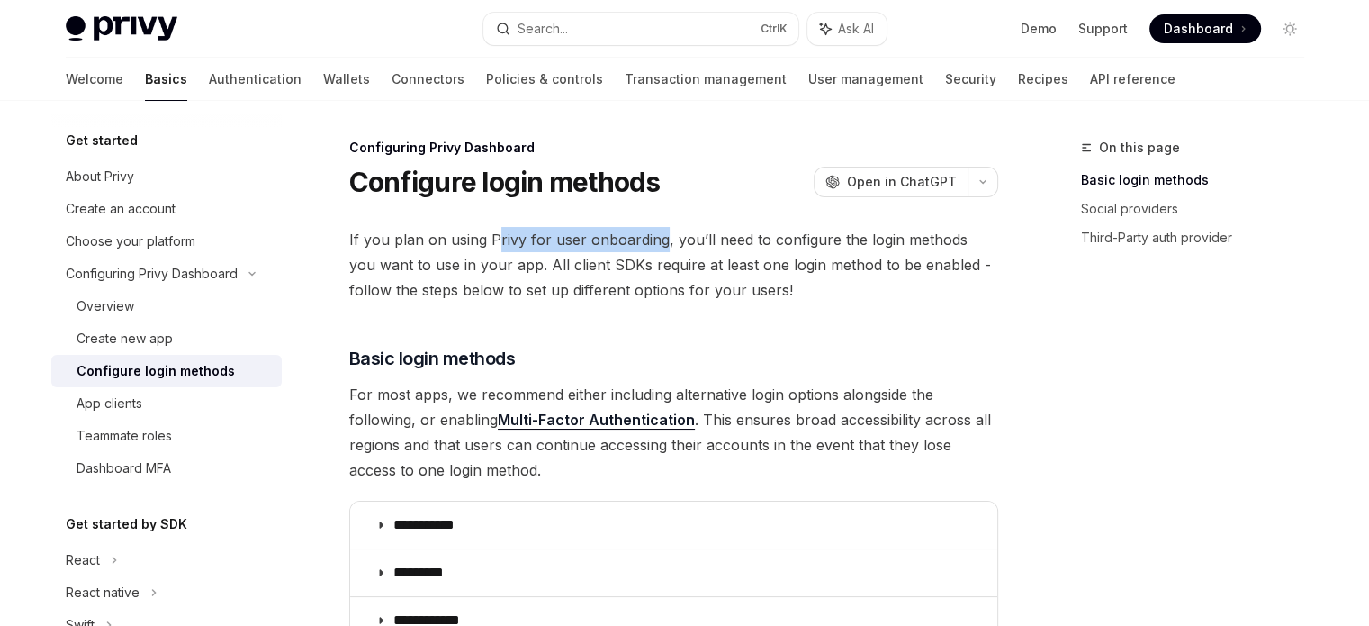
drag, startPoint x: 503, startPoint y: 247, endPoint x: 730, endPoint y: 240, distance: 227.0
click at [682, 235] on span "If you plan on using Privy for user onboarding, you’ll need to configure the lo…" at bounding box center [673, 265] width 649 height 76
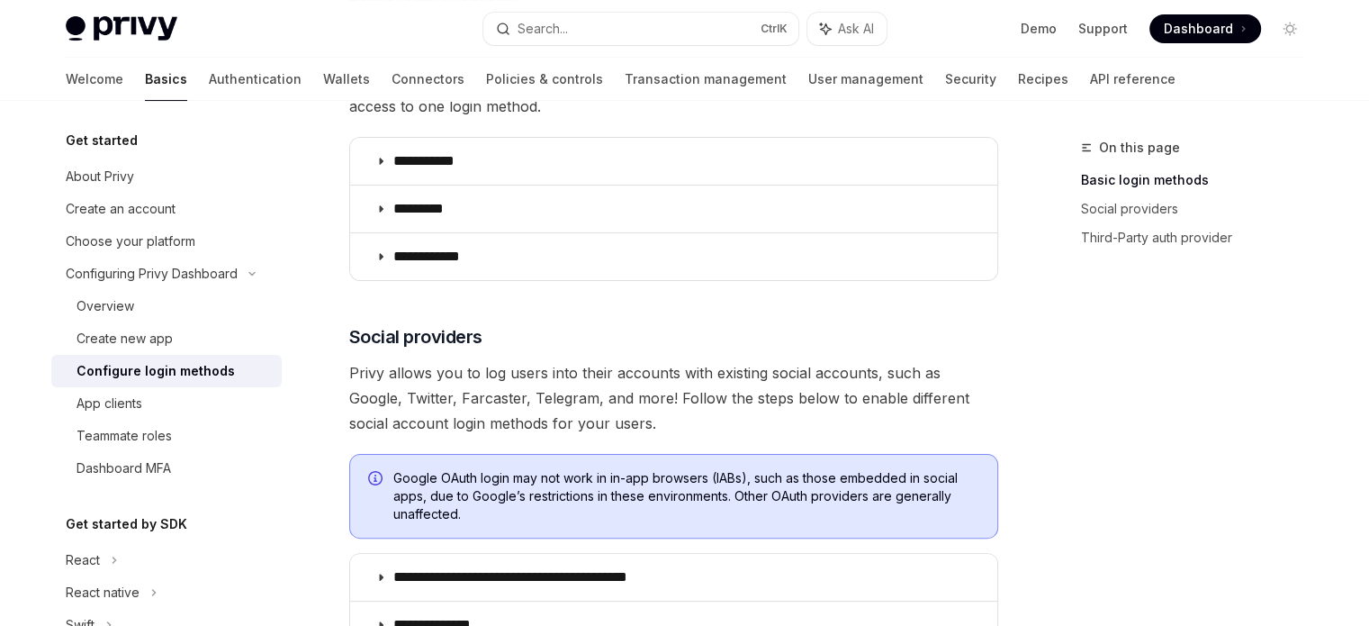
scroll to position [360, 0]
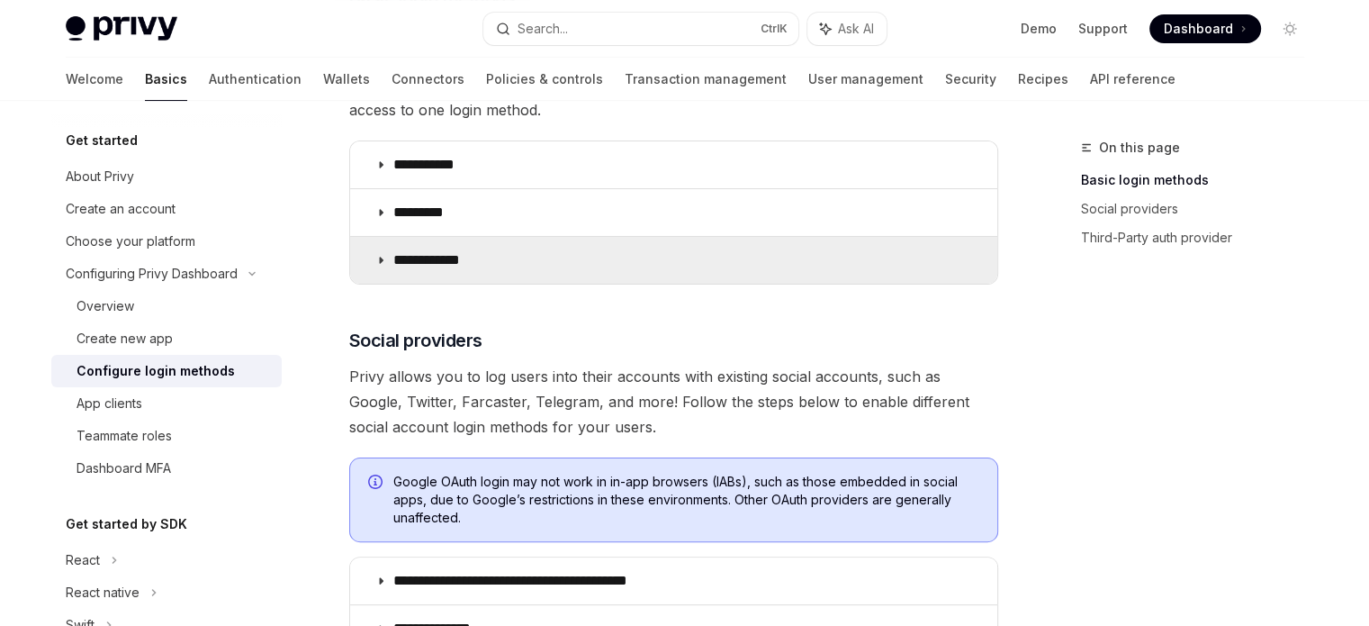
click at [381, 271] on summary "**********" at bounding box center [673, 260] width 647 height 47
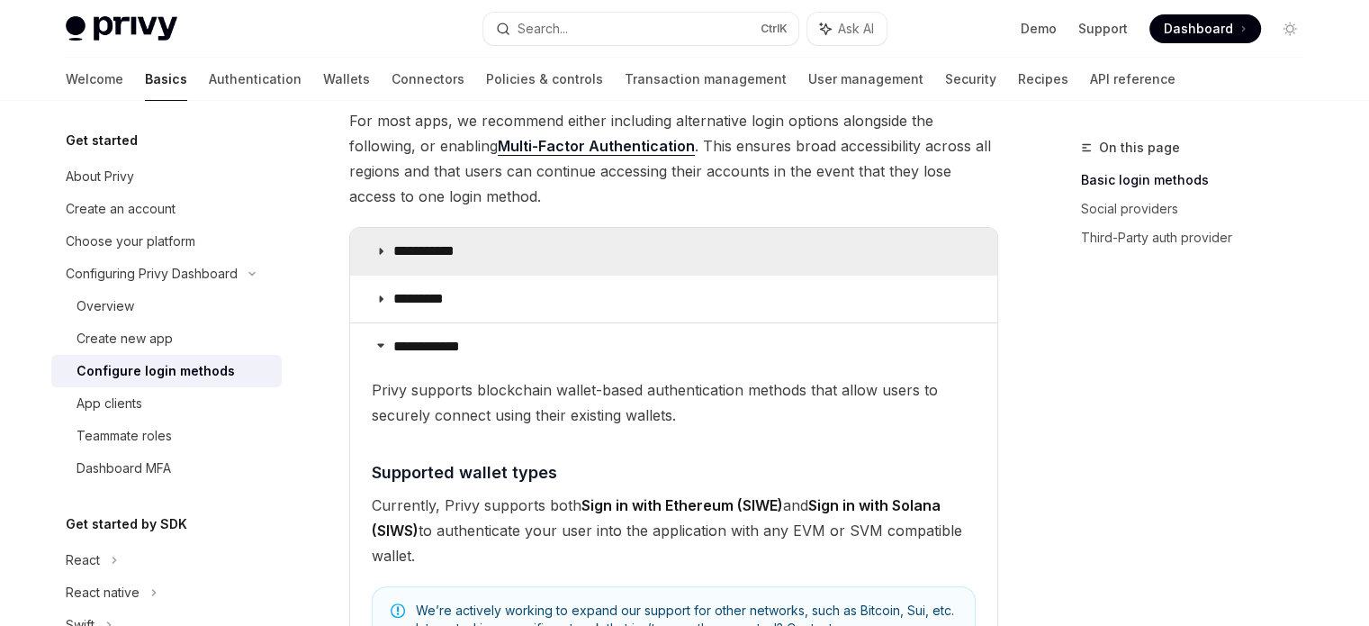
scroll to position [270, 0]
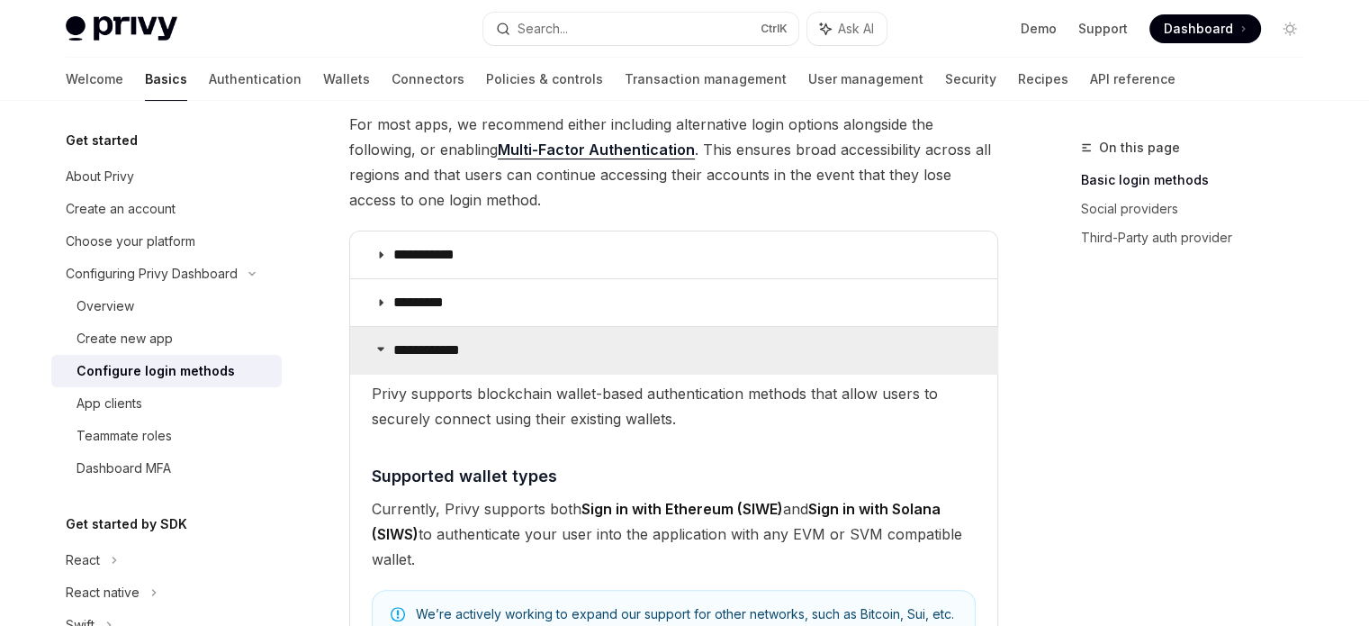
click at [391, 365] on summary "**********" at bounding box center [673, 350] width 647 height 47
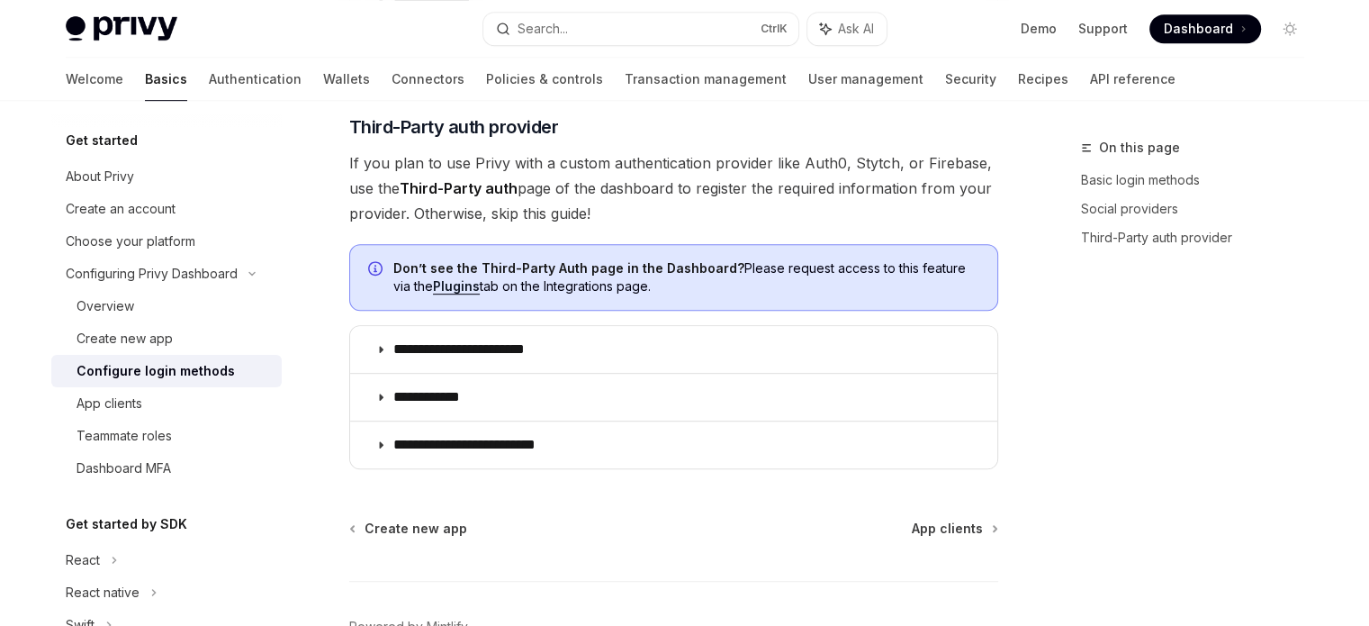
scroll to position [990, 0]
click at [206, 385] on link "Configure login methods" at bounding box center [166, 371] width 230 height 32
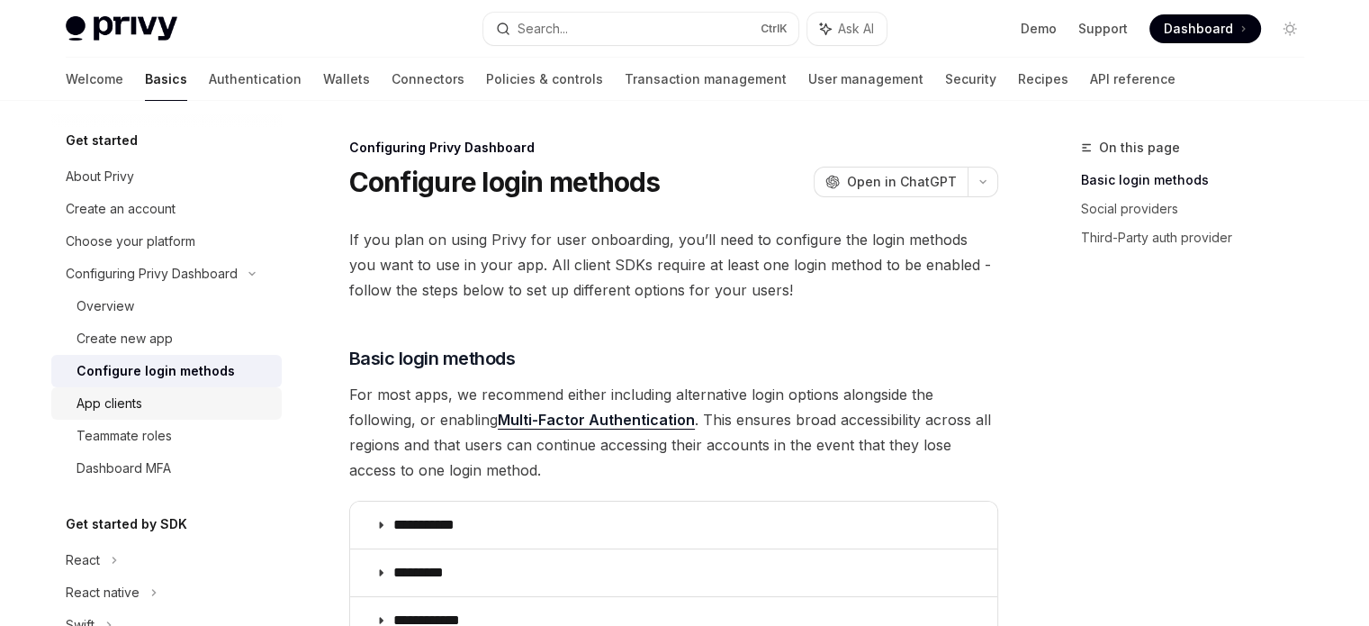
click at [203, 396] on div "App clients" at bounding box center [174, 404] width 194 height 22
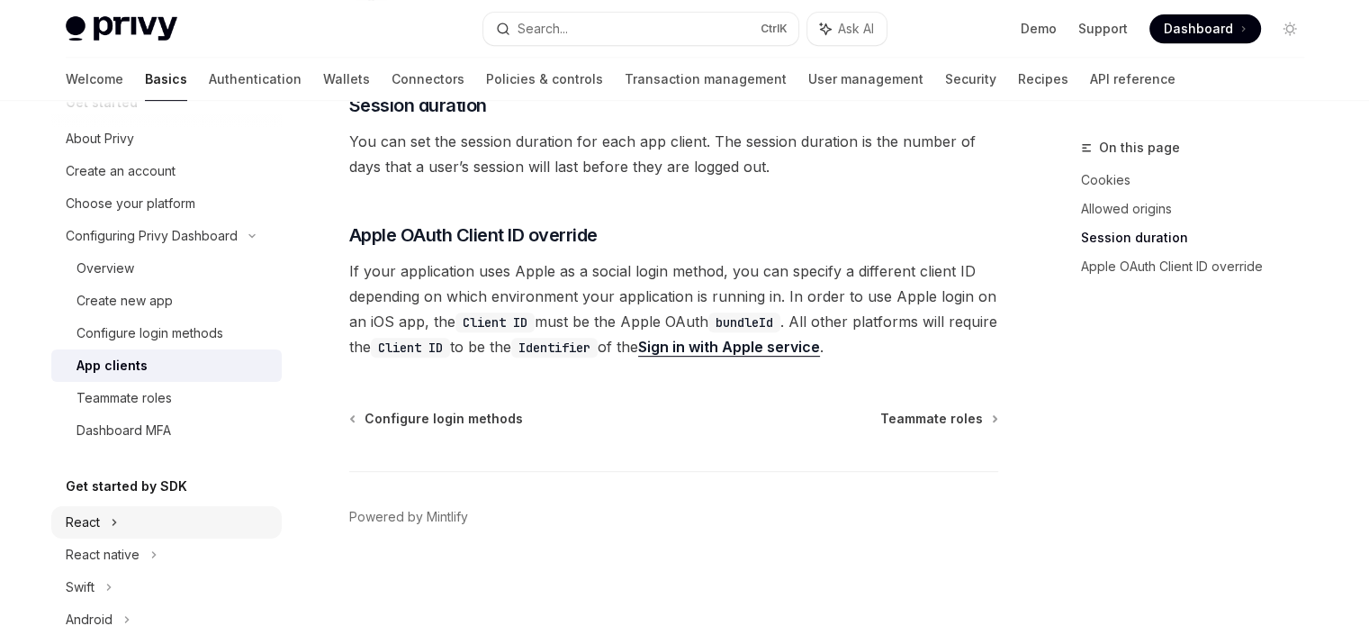
scroll to position [90, 0]
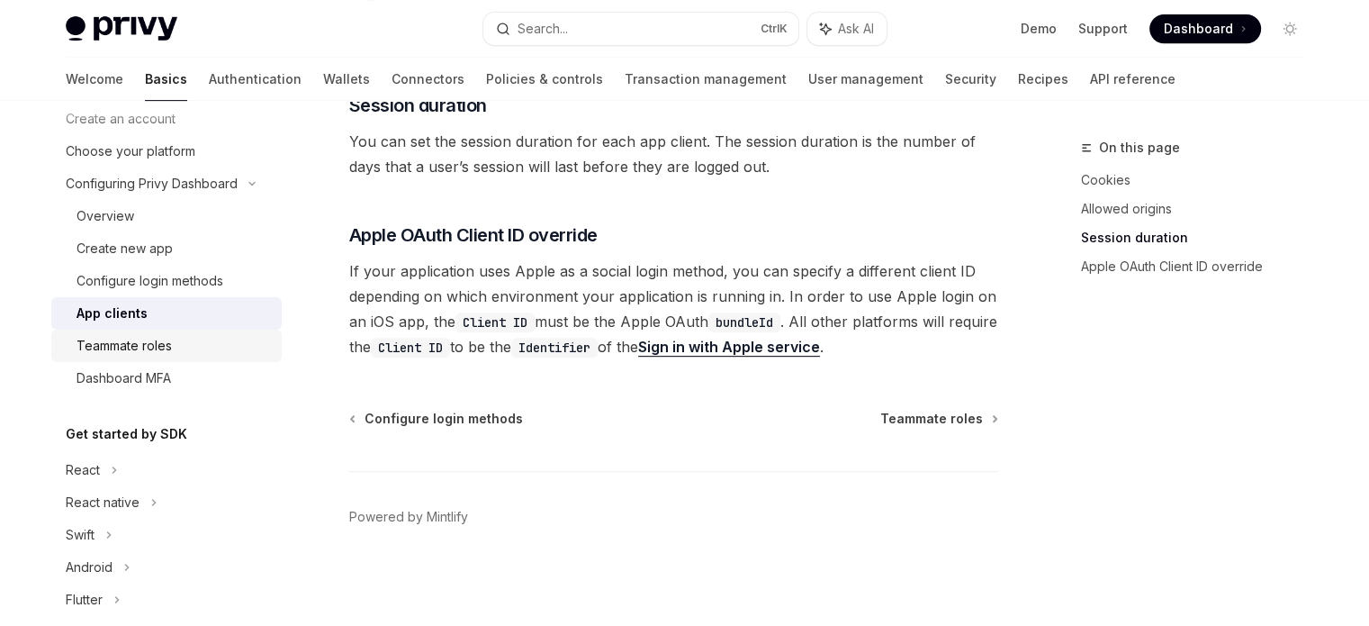
click at [214, 348] on div "Teammate roles" at bounding box center [174, 346] width 194 height 22
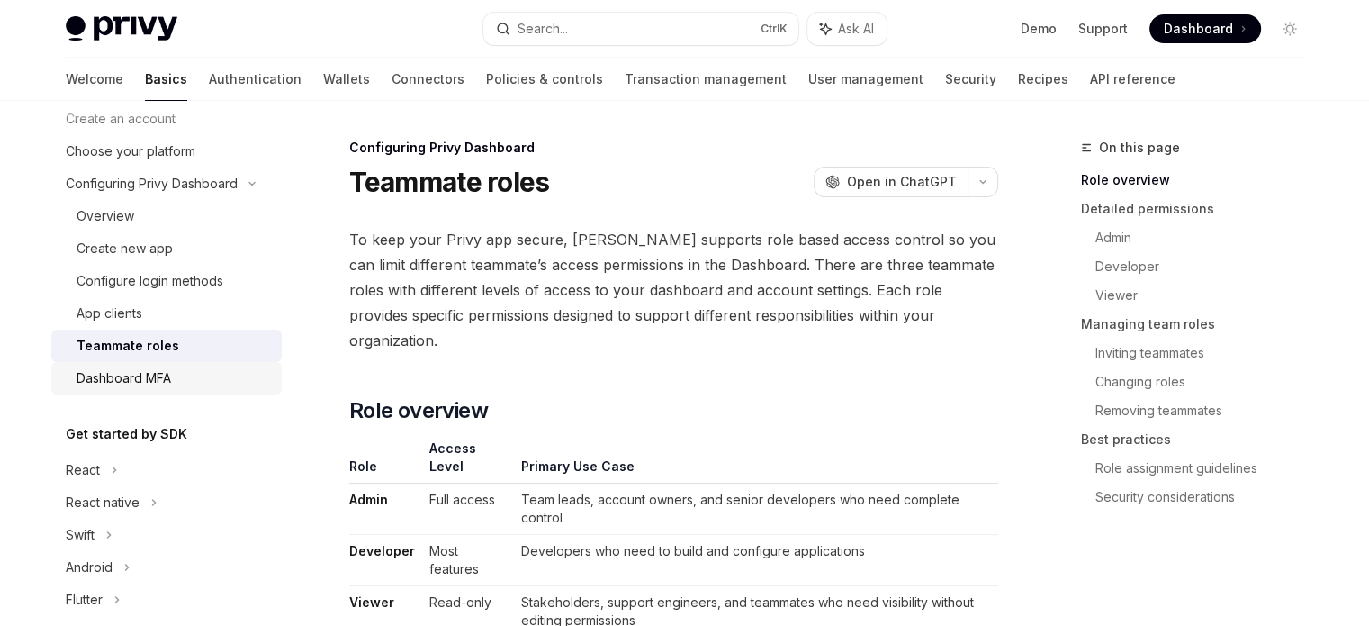
click at [212, 386] on div "Dashboard MFA" at bounding box center [174, 378] width 194 height 22
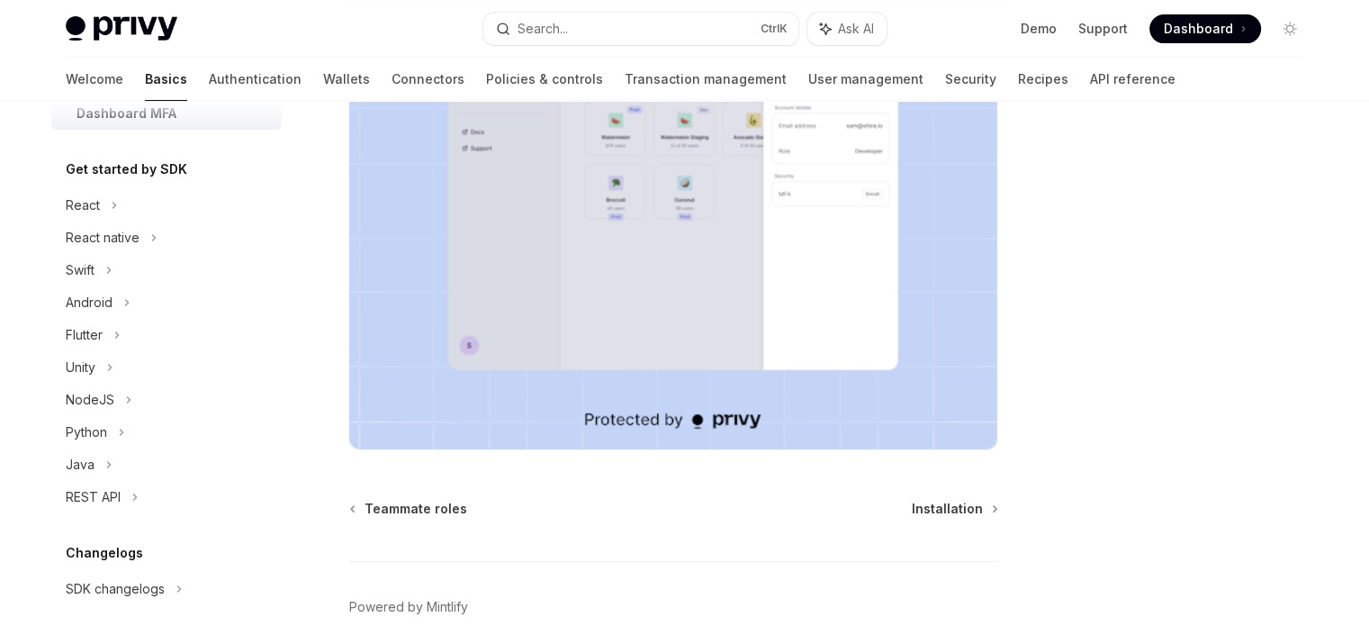
scroll to position [360, 0]
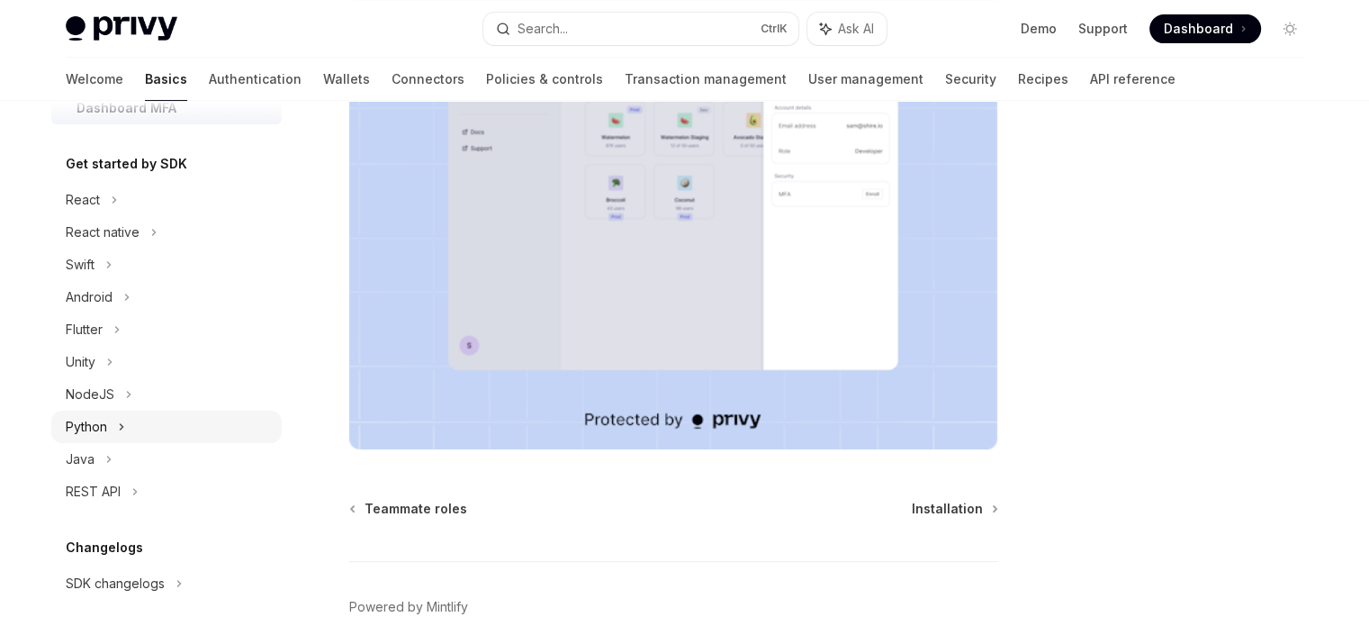
click at [108, 436] on div "Python" at bounding box center [166, 427] width 230 height 32
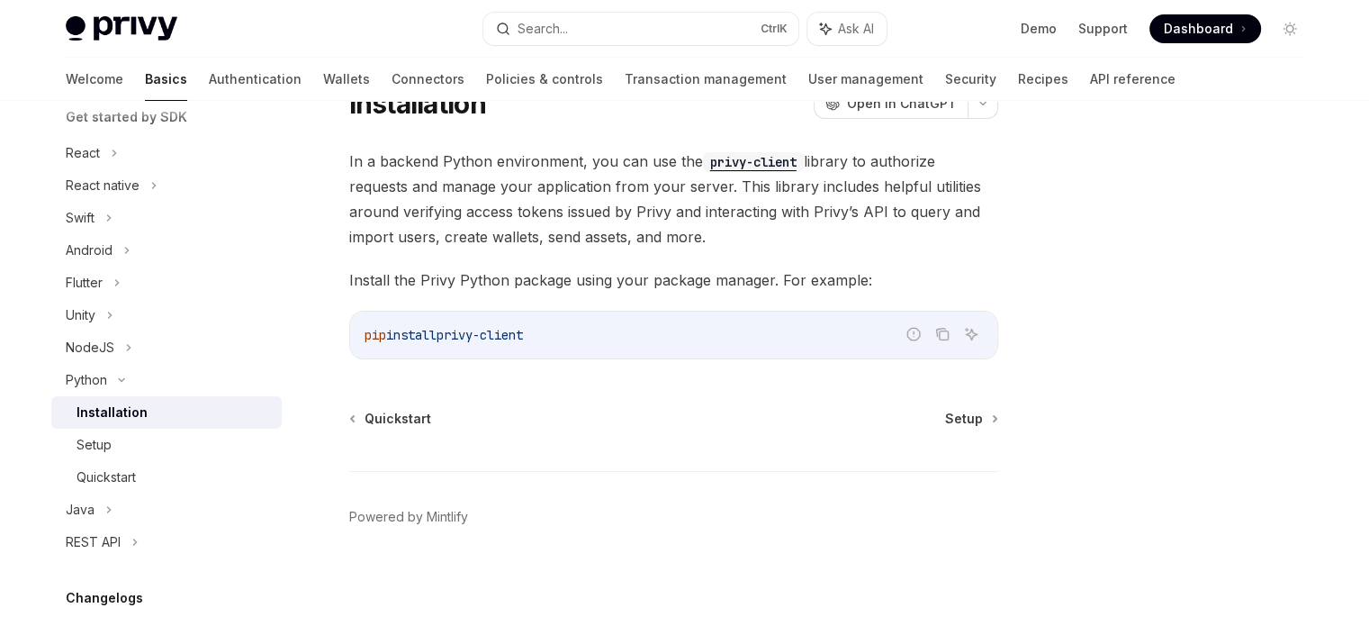
scroll to position [623, 0]
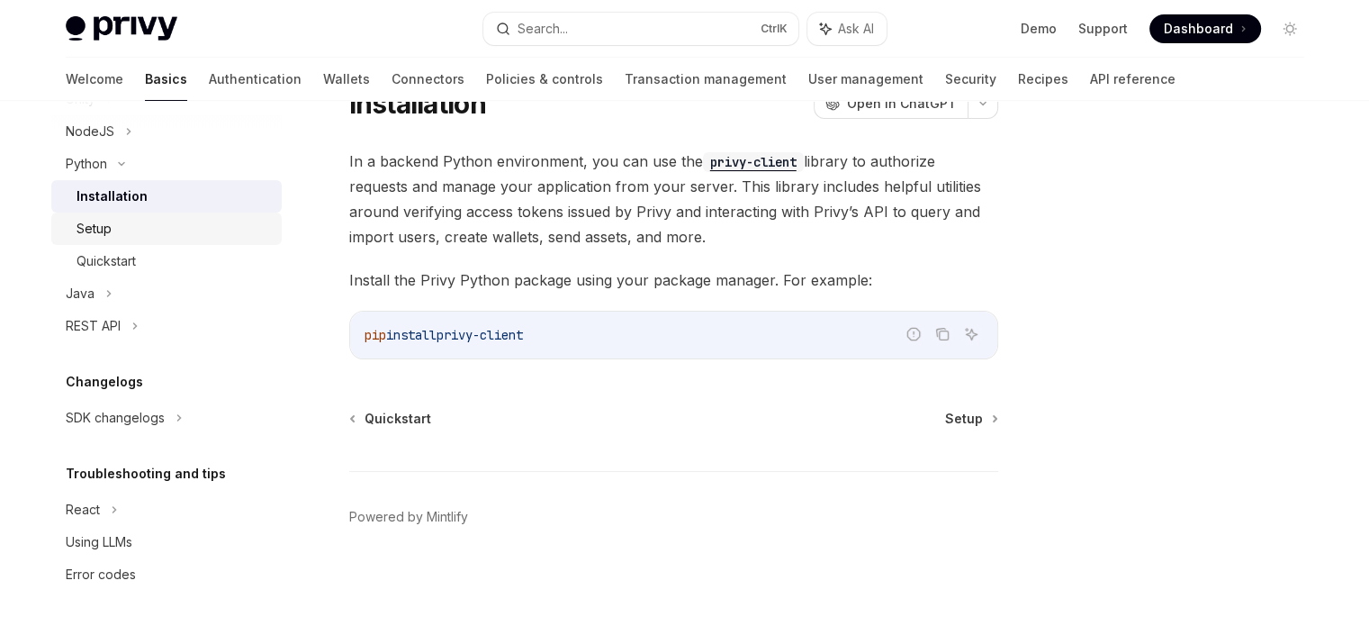
click at [154, 240] on link "Setup" at bounding box center [166, 228] width 230 height 32
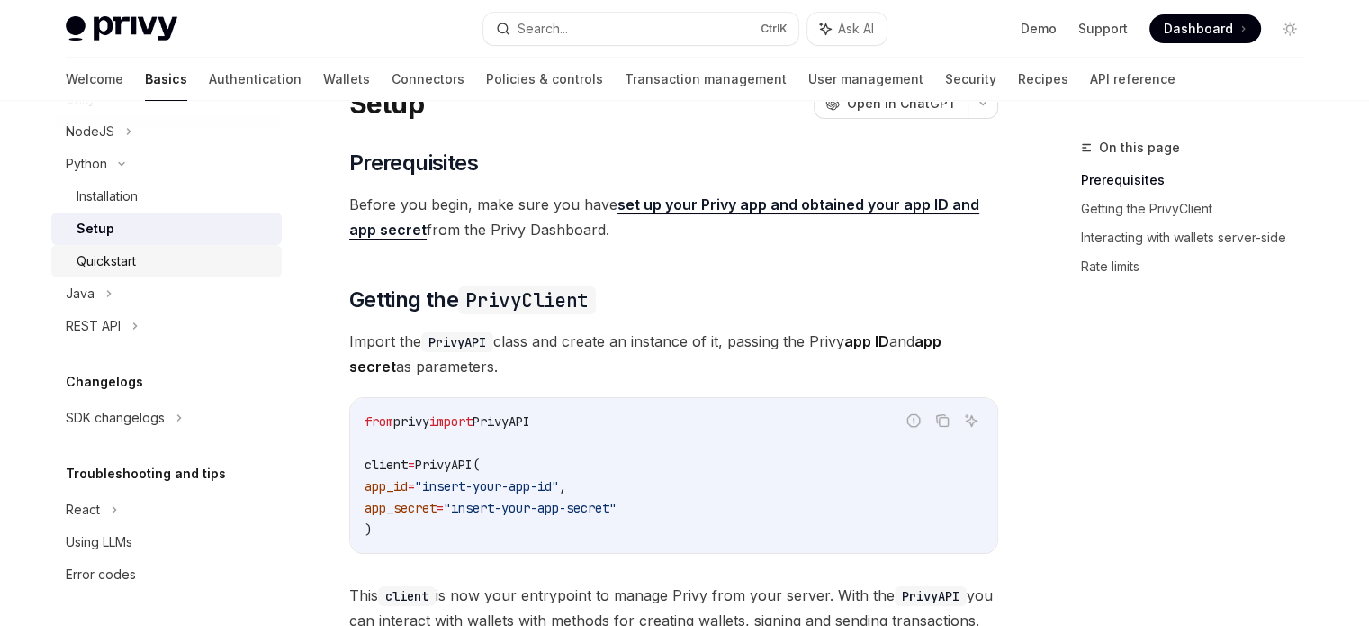
click at [157, 271] on link "Quickstart" at bounding box center [166, 261] width 230 height 32
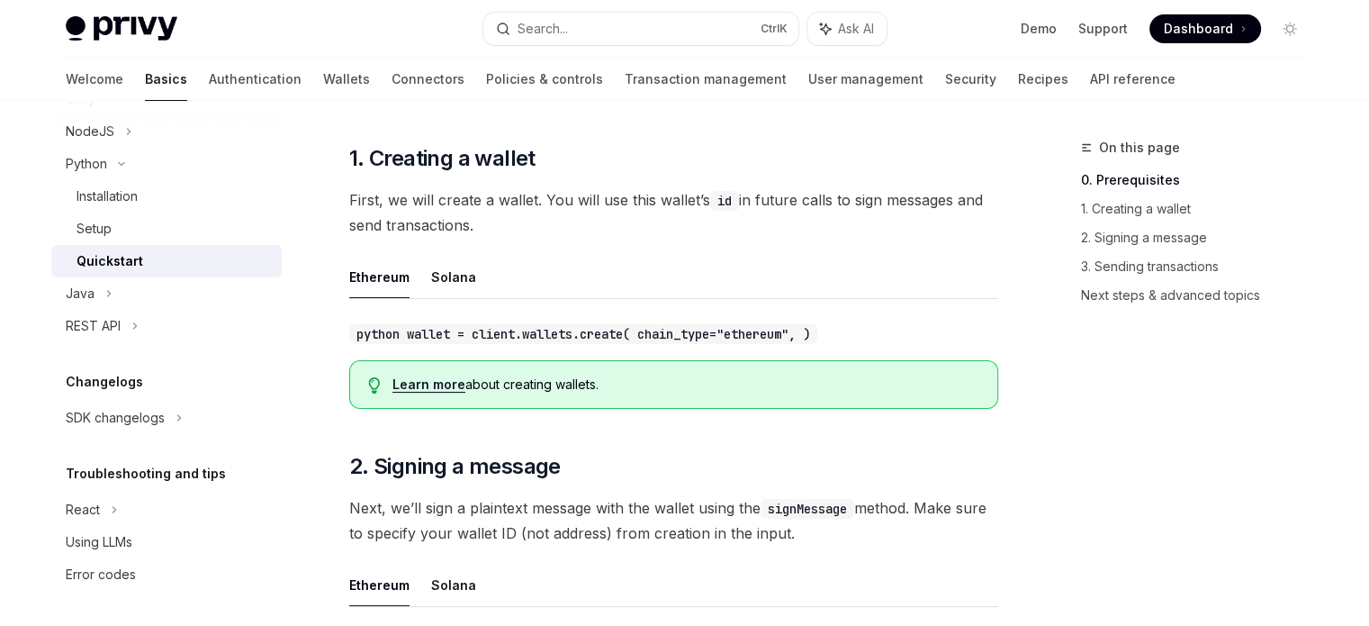
scroll to position [258, 0]
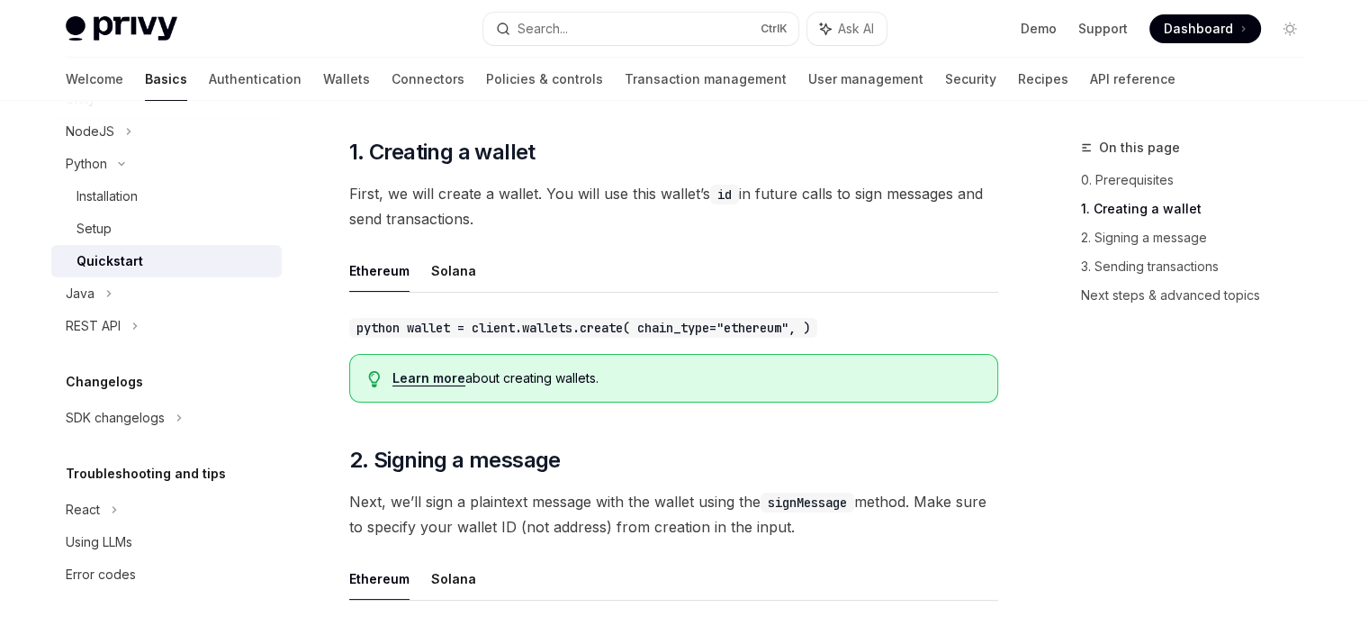
click at [434, 376] on link "Learn more" at bounding box center [429, 378] width 73 height 16
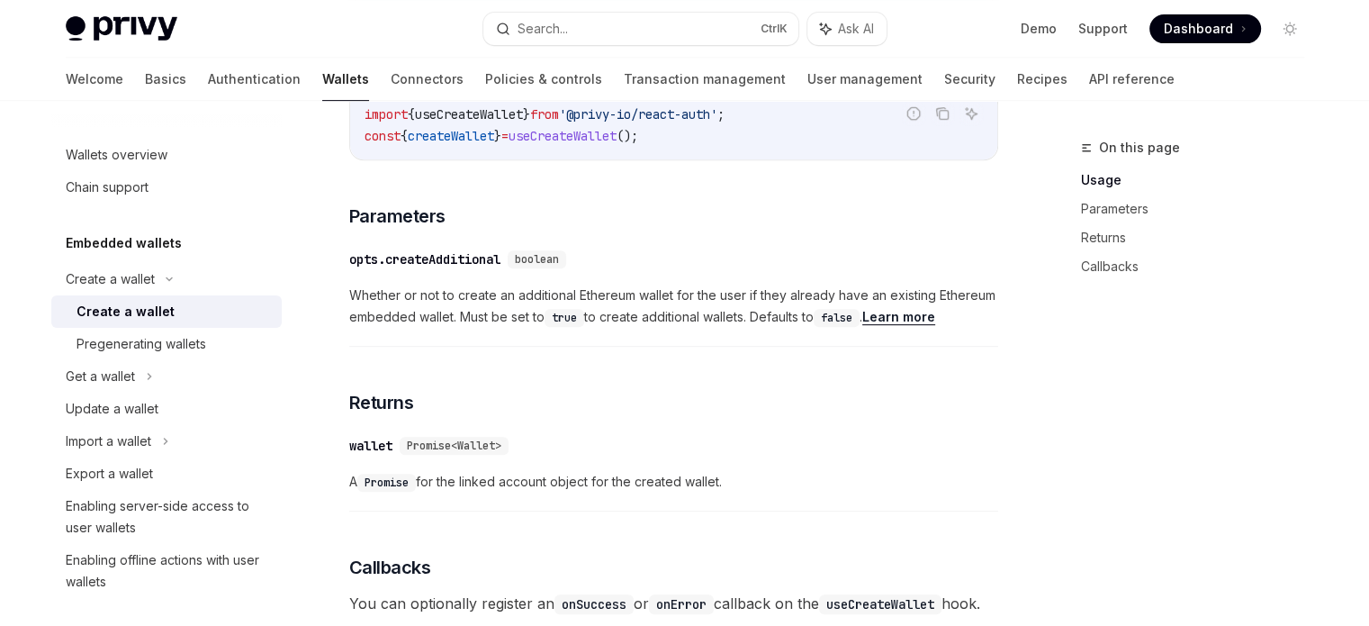
scroll to position [1170, 0]
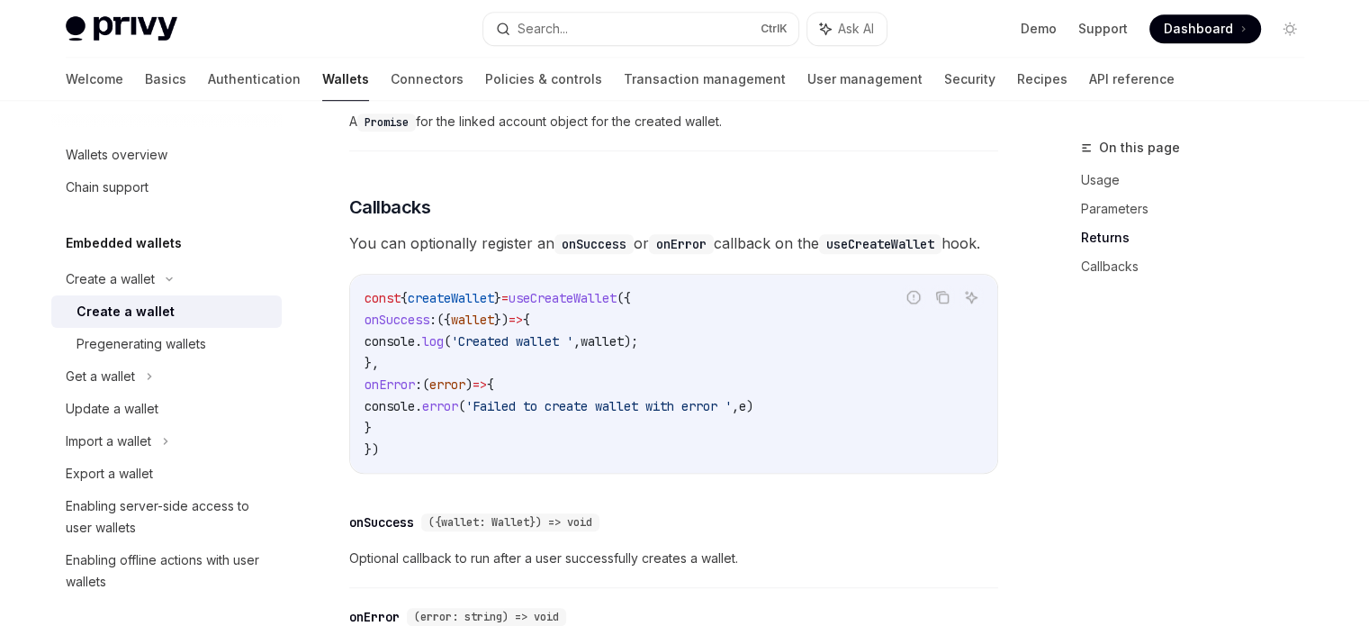
type textarea "*"
